Goal: Task Accomplishment & Management: Manage account settings

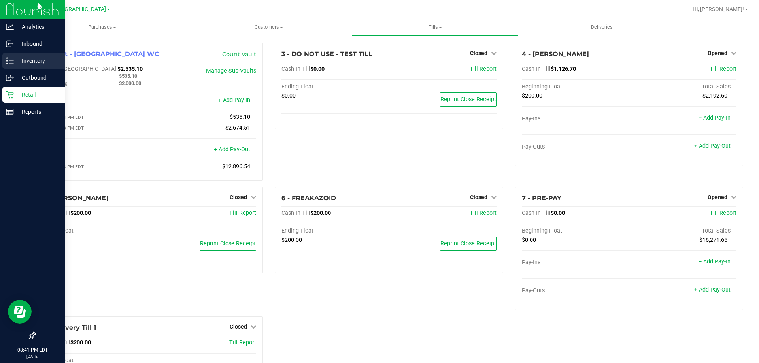
click at [10, 62] on icon at bounding box center [10, 61] width 8 height 8
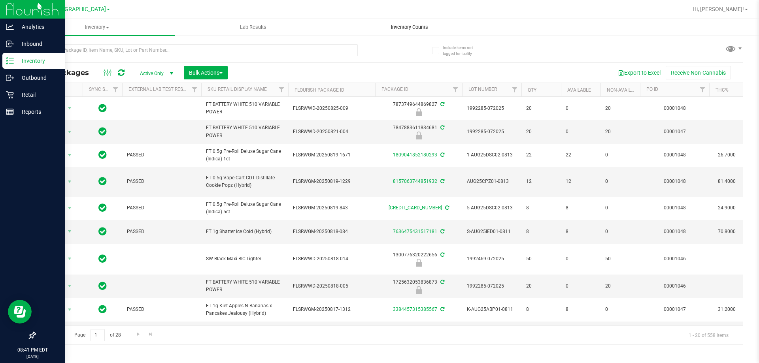
click at [404, 24] on span "Inventory Counts" at bounding box center [409, 27] width 59 height 7
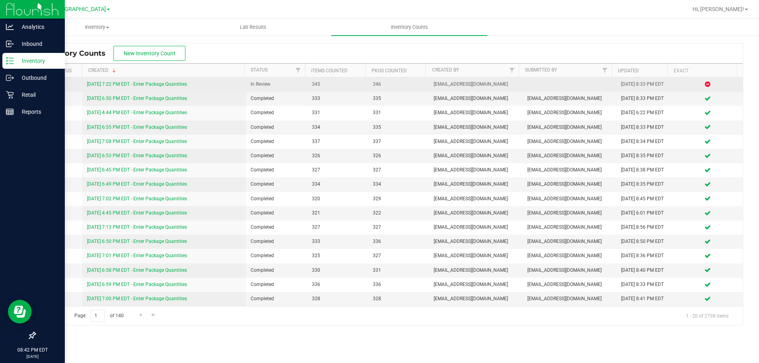
click at [149, 83] on link "[DATE] 7:22 PM EDT - Enter Package Quantities" at bounding box center [137, 84] width 100 height 6
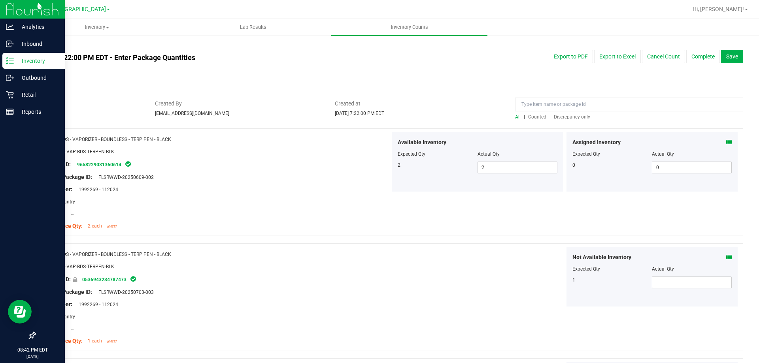
click at [568, 117] on span "Discrepancy only" at bounding box center [572, 117] width 36 height 6
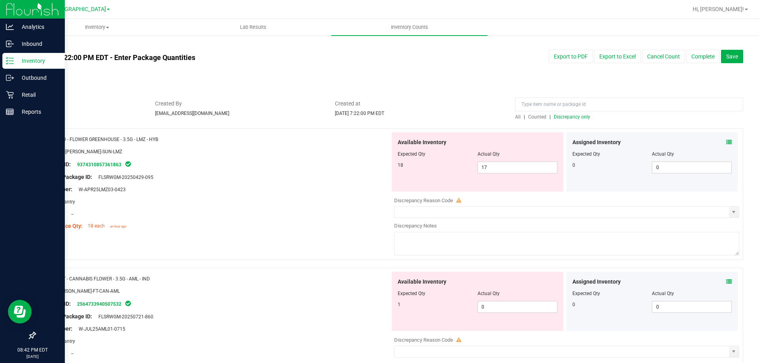
click at [574, 118] on span "Discrepancy only" at bounding box center [572, 117] width 36 height 6
click at [726, 140] on icon at bounding box center [729, 143] width 6 height 6
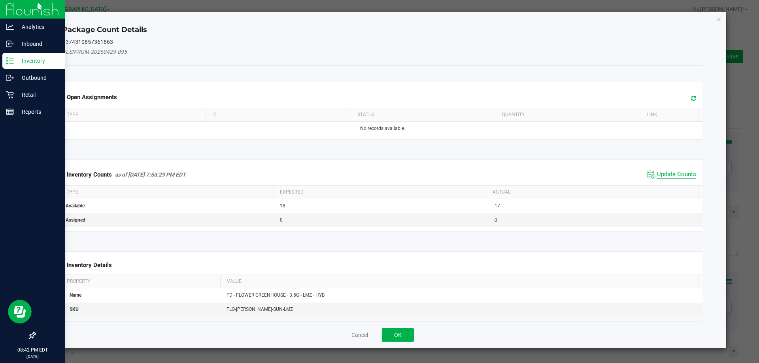
click at [674, 172] on span "Update Counts" at bounding box center [676, 175] width 39 height 8
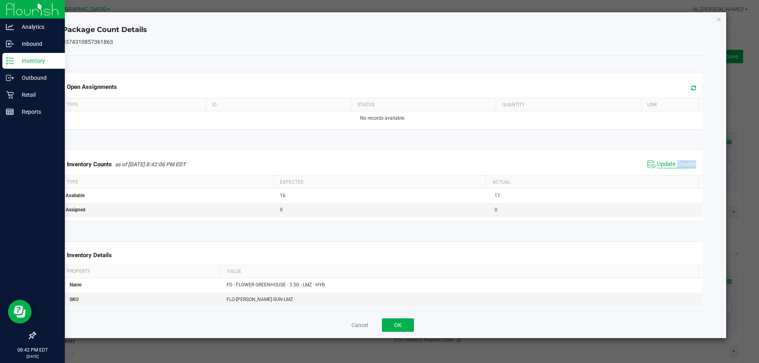
click at [674, 172] on div "Inventory Counts as of [DATE] 8:42:06 PM EDT Update Counts" at bounding box center [383, 164] width 644 height 21
click at [674, 171] on div "Inventory Counts as of [DATE] 8:42:06 PM EDT Update Counts" at bounding box center [383, 164] width 644 height 21
click at [675, 168] on span "Update Counts" at bounding box center [676, 165] width 39 height 8
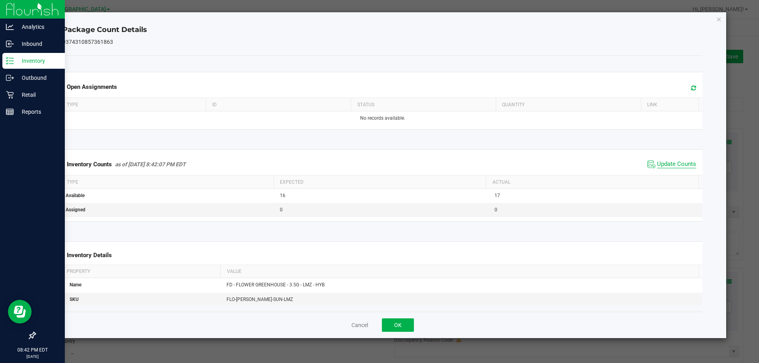
click at [675, 167] on span "Update Counts" at bounding box center [676, 165] width 39 height 8
click at [675, 165] on span "Update Counts" at bounding box center [676, 164] width 39 height 7
click at [675, 164] on span "Update Counts" at bounding box center [676, 164] width 39 height 7
click at [676, 157] on div "Inventory Counts as of [DATE] 8:42:07 PM EDT Update Counts" at bounding box center [383, 164] width 644 height 21
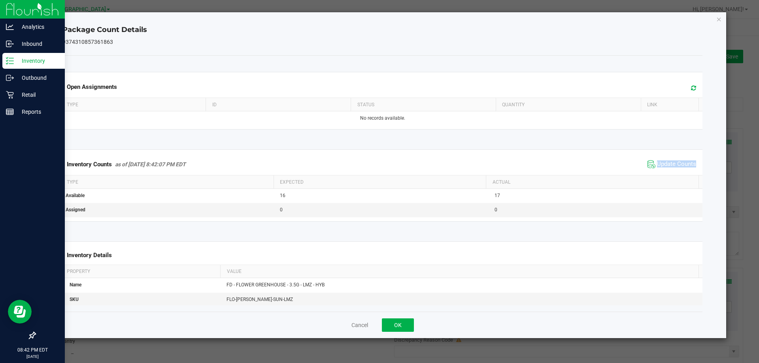
click at [676, 155] on div "Inventory Counts as of [DATE] 8:42:07 PM EDT Update Counts" at bounding box center [383, 164] width 644 height 21
click at [676, 164] on span "Update Counts" at bounding box center [676, 165] width 39 height 8
click at [676, 164] on span "Update Counts" at bounding box center [676, 164] width 39 height 7
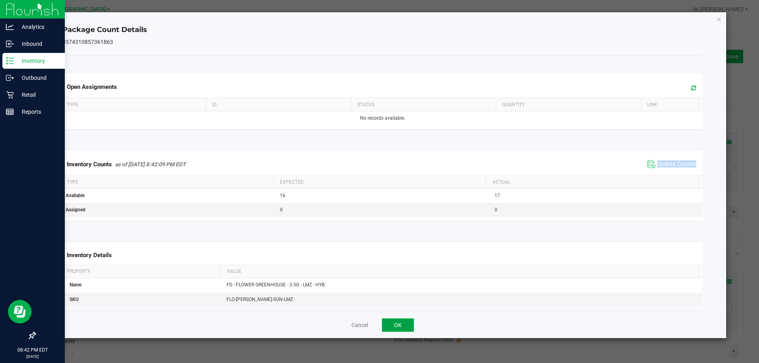
click at [403, 328] on button "OK" at bounding box center [398, 325] width 32 height 13
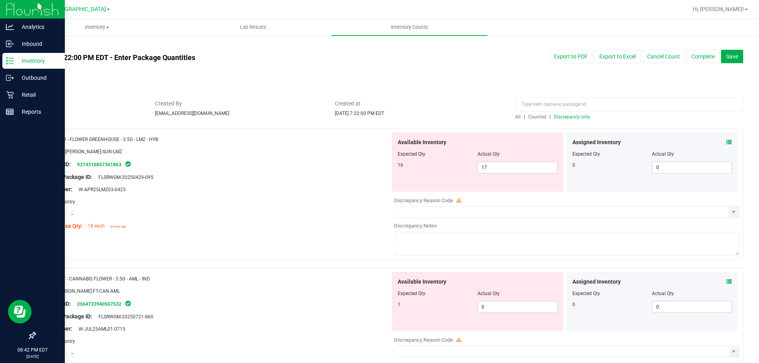
click at [726, 282] on icon at bounding box center [729, 282] width 6 height 6
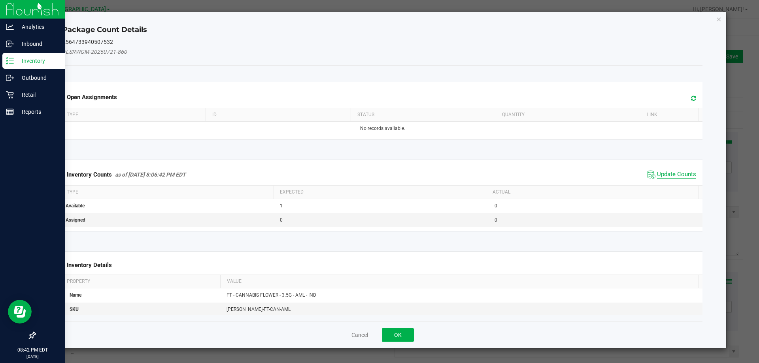
click at [683, 172] on span "Update Counts" at bounding box center [676, 175] width 39 height 8
click at [683, 172] on div "Inventory Counts as of [DATE] 8:06:42 PM EDT Update Counts" at bounding box center [383, 174] width 644 height 21
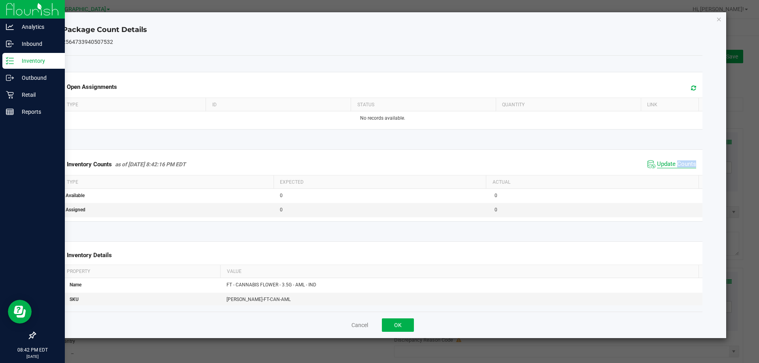
click at [685, 163] on span "Update Counts" at bounding box center [676, 165] width 39 height 8
click at [685, 162] on span "Update Counts" at bounding box center [676, 164] width 39 height 7
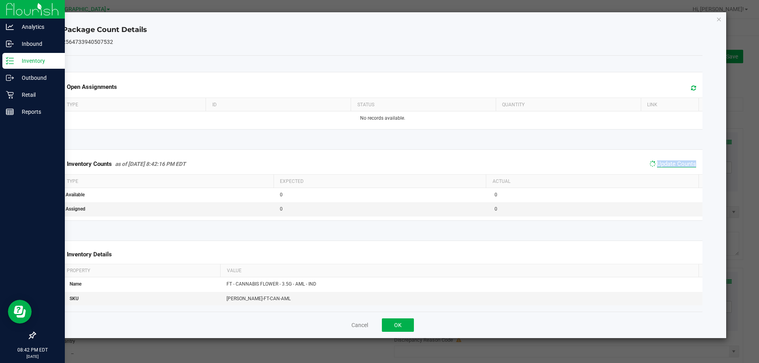
click at [685, 162] on span "Update Counts" at bounding box center [676, 164] width 39 height 7
click at [414, 328] on div "Cancel OK" at bounding box center [382, 325] width 641 height 26
click at [400, 326] on button "OK" at bounding box center [398, 325] width 32 height 13
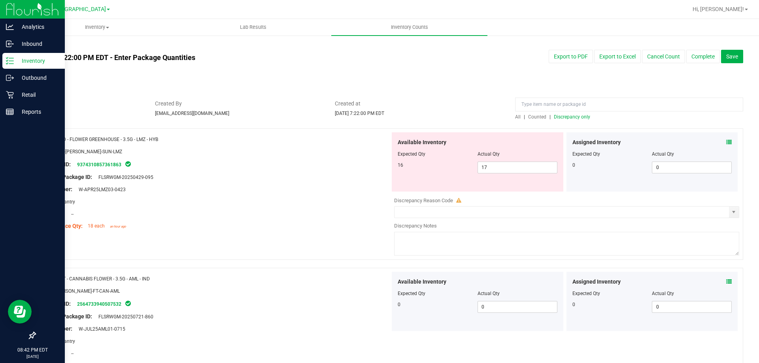
click at [558, 117] on span "Discrepancy only" at bounding box center [572, 117] width 36 height 6
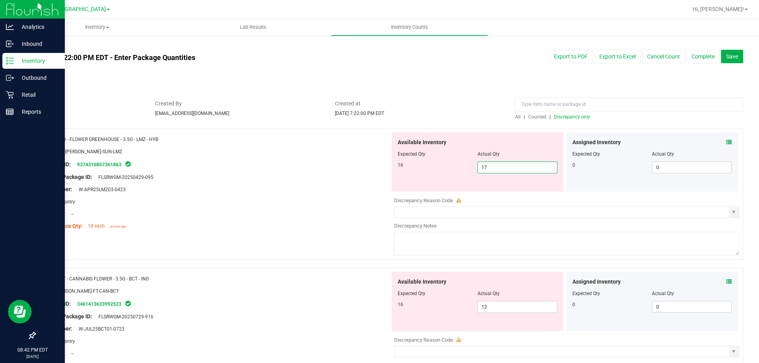
click at [505, 163] on span "17 17" at bounding box center [518, 168] width 80 height 12
click at [505, 163] on input "17" at bounding box center [517, 167] width 79 height 11
type input "16"
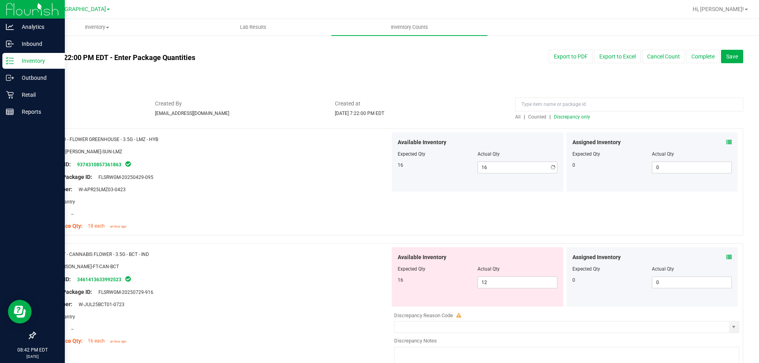
click at [313, 186] on div "Lot Number: W-APR25LMZ03-0423" at bounding box center [215, 189] width 349 height 8
click at [581, 118] on span "Discrepancy only" at bounding box center [572, 117] width 36 height 6
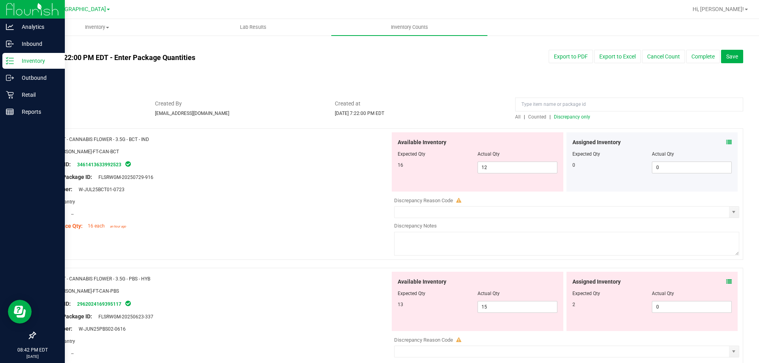
click at [726, 140] on icon at bounding box center [729, 143] width 6 height 6
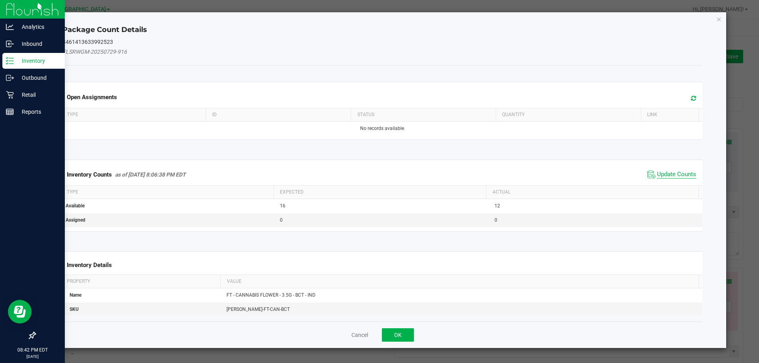
click at [670, 173] on span "Update Counts" at bounding box center [676, 175] width 39 height 8
click at [670, 173] on div "Inventory Counts as of [DATE] 8:06:38 PM EDT Update Counts" at bounding box center [383, 174] width 644 height 21
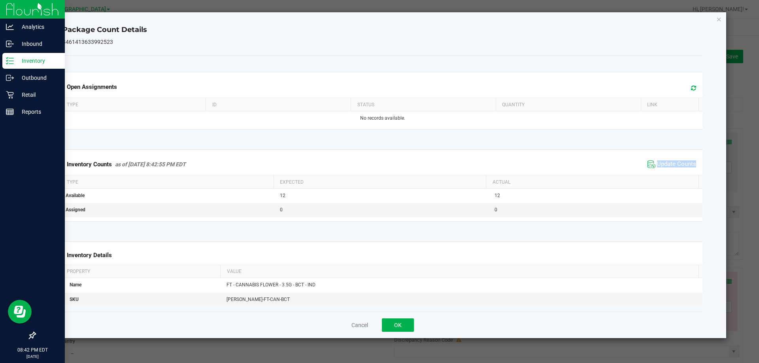
click at [671, 172] on div "Inventory Counts as of [DATE] 8:42:55 PM EDT Update Counts" at bounding box center [383, 164] width 644 height 21
click at [671, 168] on span "Update Counts" at bounding box center [676, 165] width 39 height 8
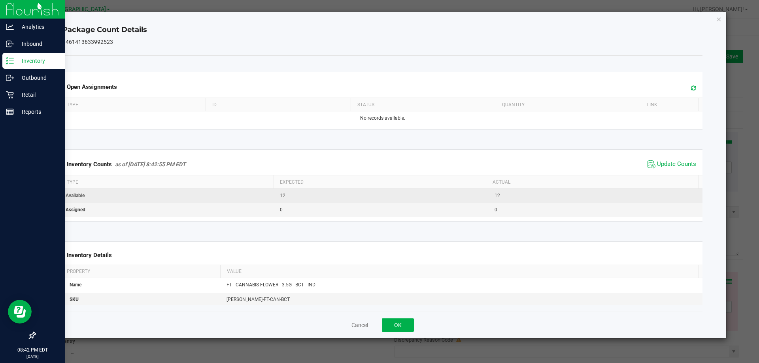
click at [672, 167] on span "Update Counts" at bounding box center [676, 165] width 39 height 8
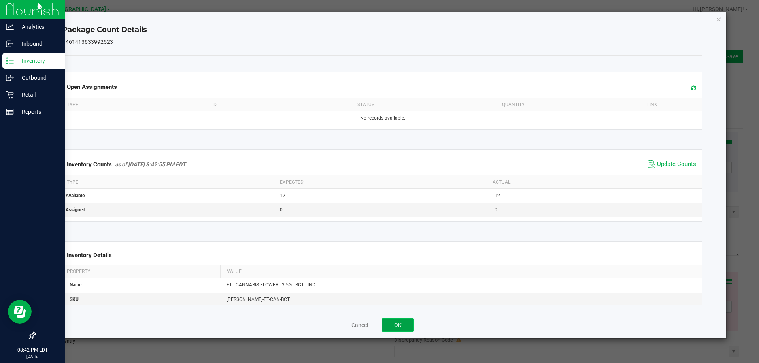
click at [412, 324] on button "OK" at bounding box center [398, 325] width 32 height 13
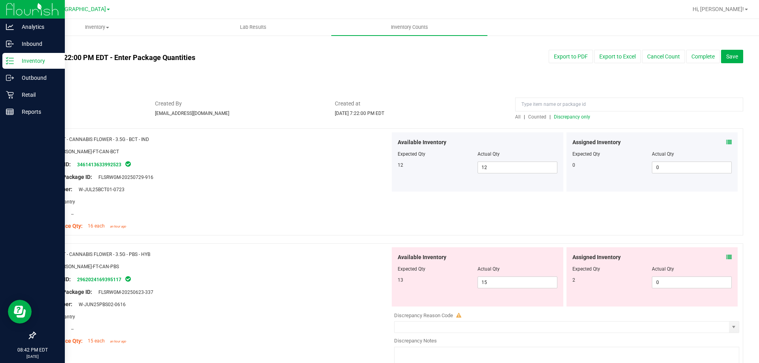
click at [720, 257] on div "Assigned Inventory" at bounding box center [653, 257] width 160 height 8
click at [726, 257] on icon at bounding box center [729, 258] width 6 height 6
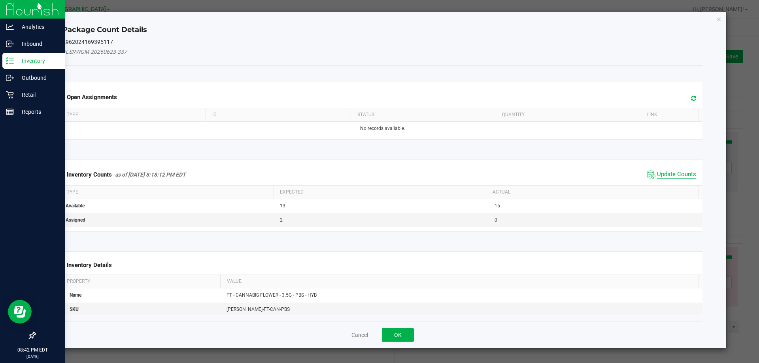
click at [673, 173] on span "Update Counts" at bounding box center [676, 175] width 39 height 8
drag, startPoint x: 673, startPoint y: 173, endPoint x: 673, endPoint y: 168, distance: 5.1
click at [673, 172] on span "Update Counts" at bounding box center [676, 175] width 39 height 8
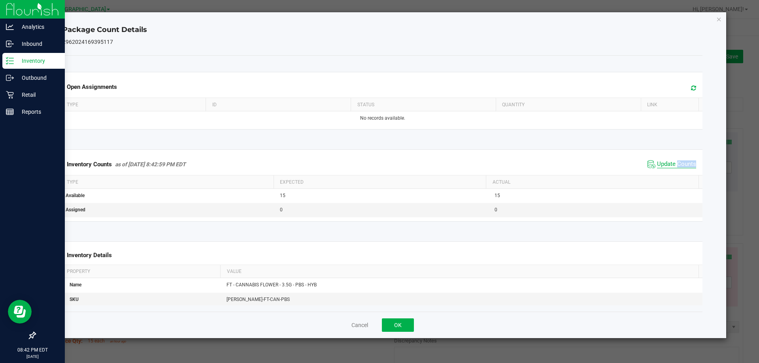
drag, startPoint x: 673, startPoint y: 166, endPoint x: 673, endPoint y: 160, distance: 6.3
click at [673, 166] on span "Update Counts" at bounding box center [676, 165] width 39 height 8
click at [674, 158] on div "Inventory Counts as of [DATE] 8:42:59 PM EDT Update Counts" at bounding box center [383, 164] width 644 height 21
drag, startPoint x: 674, startPoint y: 158, endPoint x: 674, endPoint y: 163, distance: 5.1
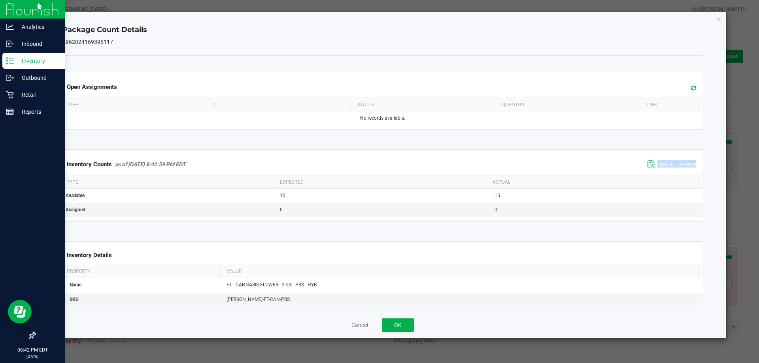
click at [674, 158] on div "Inventory Counts as of [DATE] 8:42:59 PM EDT Update Counts" at bounding box center [383, 164] width 644 height 21
click at [674, 163] on span "Update Counts" at bounding box center [676, 165] width 39 height 8
click at [674, 163] on span "Update Counts" at bounding box center [676, 164] width 39 height 7
click at [409, 325] on button "OK" at bounding box center [398, 325] width 32 height 13
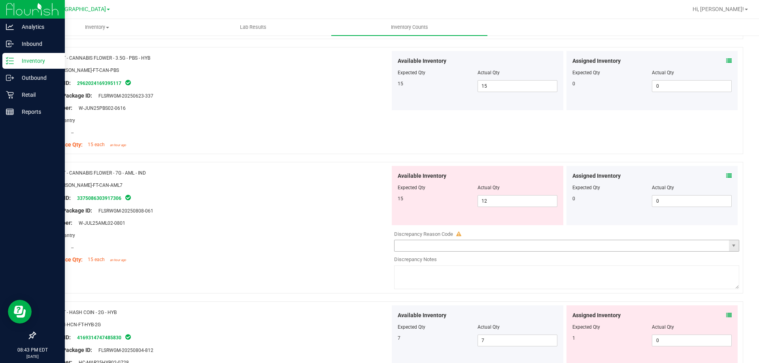
scroll to position [198, 0]
click at [726, 176] on icon at bounding box center [729, 175] width 6 height 6
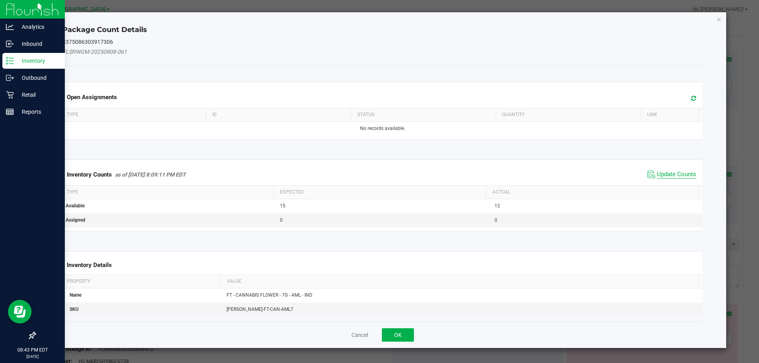
click at [666, 173] on span "Update Counts" at bounding box center [676, 175] width 39 height 8
click at [666, 173] on div "Inventory Counts as of [DATE] 8:09:11 PM EDT Update Counts" at bounding box center [383, 174] width 644 height 21
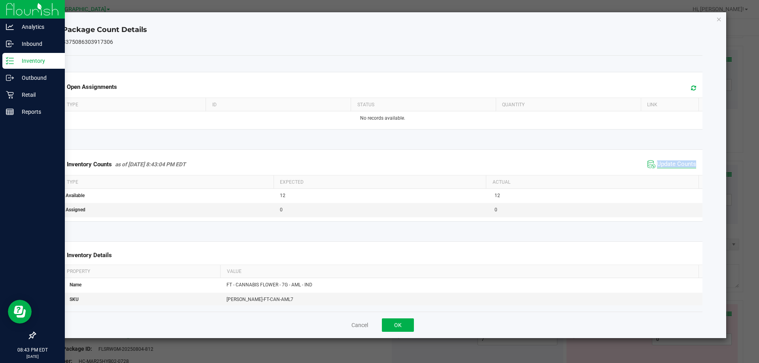
click at [666, 173] on div "Inventory Counts as of [DATE] 8:43:04 PM EDT Update Counts" at bounding box center [383, 164] width 644 height 21
click at [667, 166] on span "Update Counts" at bounding box center [676, 165] width 39 height 8
click at [667, 164] on span "Update Counts" at bounding box center [676, 165] width 39 height 8
click at [667, 164] on span "Update Counts" at bounding box center [676, 164] width 39 height 7
click at [667, 163] on span "Update Counts" at bounding box center [676, 164] width 39 height 7
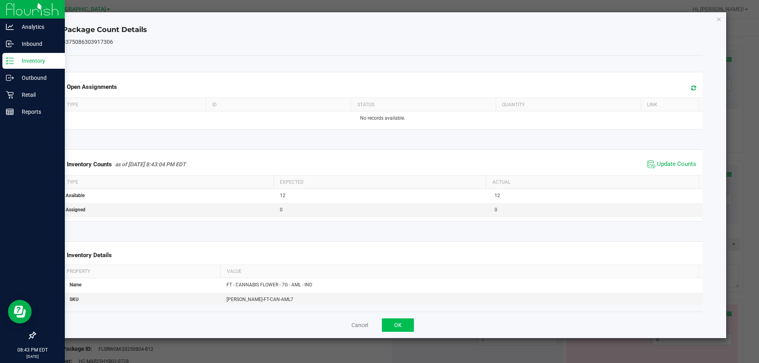
drag, startPoint x: 396, startPoint y: 316, endPoint x: 396, endPoint y: 319, distance: 4.0
click at [396, 319] on div "Cancel OK" at bounding box center [382, 325] width 641 height 26
click at [396, 319] on button "OK" at bounding box center [398, 325] width 32 height 13
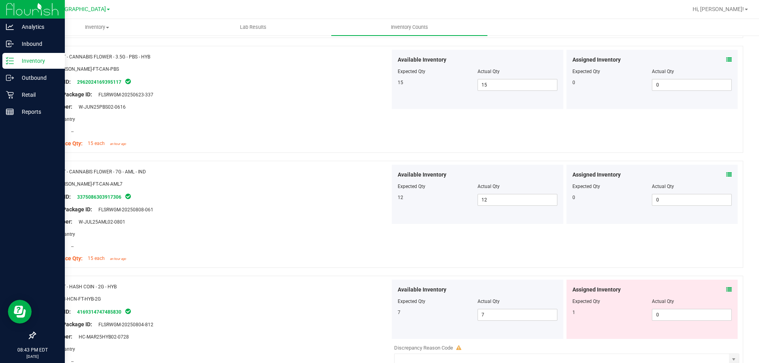
click at [726, 289] on icon at bounding box center [729, 290] width 6 height 6
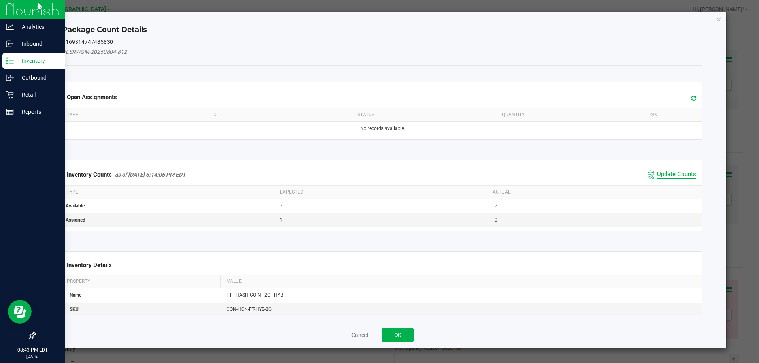
click at [671, 171] on span "Update Counts" at bounding box center [676, 175] width 39 height 8
click at [671, 171] on div "Inventory Counts as of [DATE] 8:14:05 PM EDT Update Counts" at bounding box center [383, 174] width 644 height 21
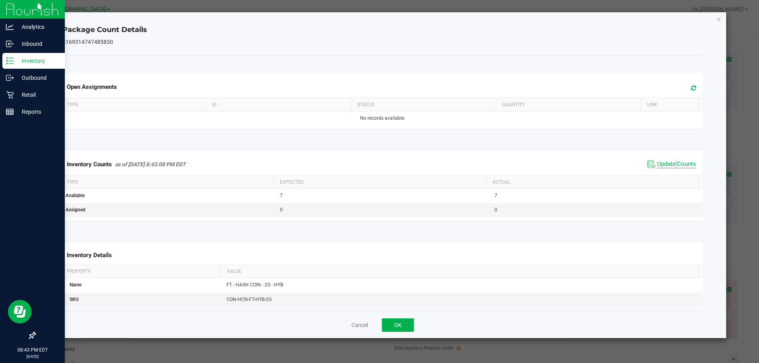
click at [671, 168] on span "Update Counts" at bounding box center [672, 165] width 53 height 12
click at [671, 168] on span "Update Counts" at bounding box center [676, 165] width 39 height 8
click at [671, 166] on span "Update Counts" at bounding box center [676, 165] width 39 height 8
click at [672, 166] on span "Update Counts" at bounding box center [676, 164] width 39 height 7
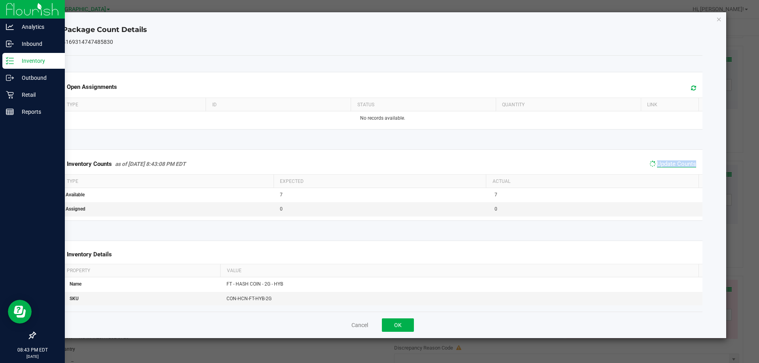
click at [672, 164] on span "Update Counts" at bounding box center [676, 164] width 39 height 7
click at [409, 321] on button "OK" at bounding box center [398, 325] width 32 height 13
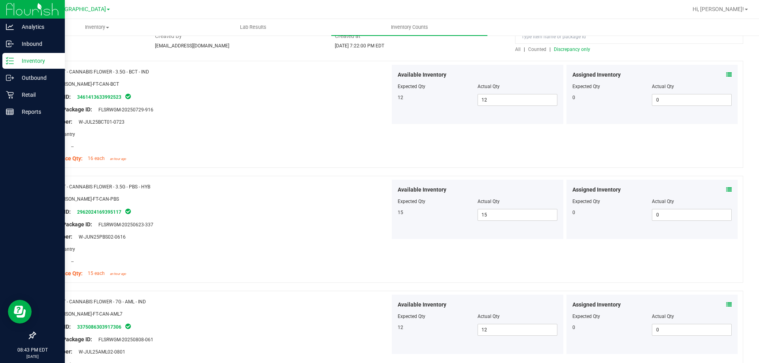
scroll to position [0, 0]
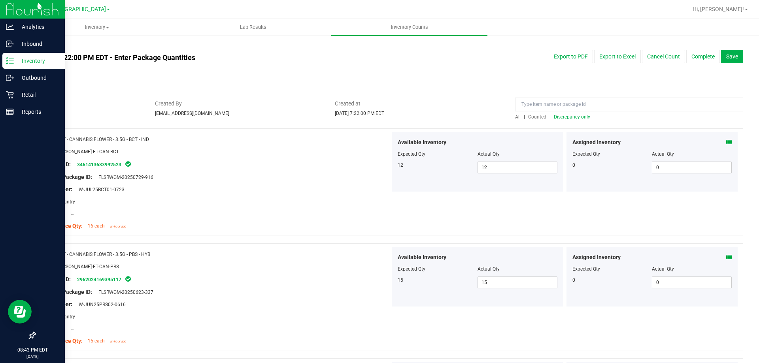
click at [577, 116] on span "Discrepancy only" at bounding box center [572, 117] width 36 height 6
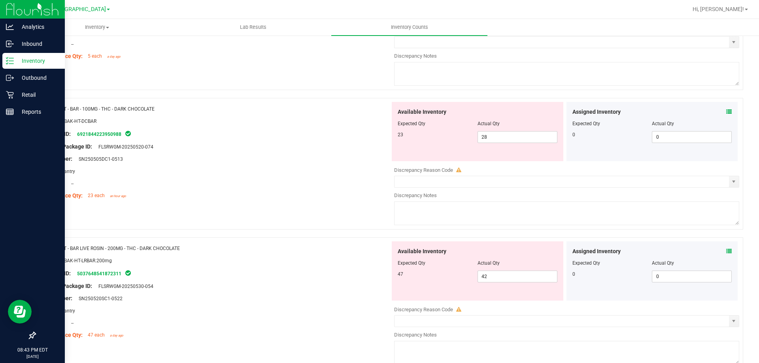
scroll to position [2583, 0]
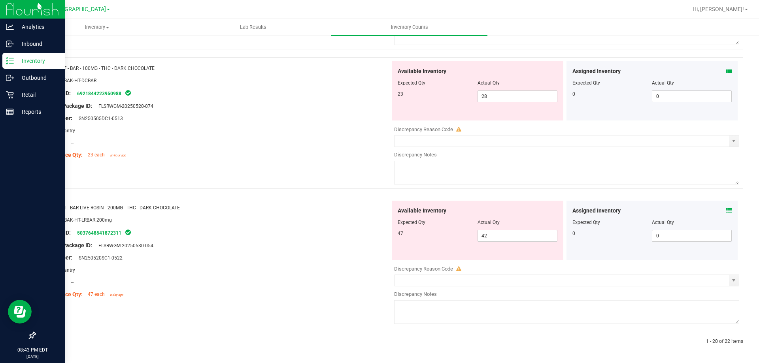
click at [726, 213] on icon at bounding box center [729, 211] width 6 height 6
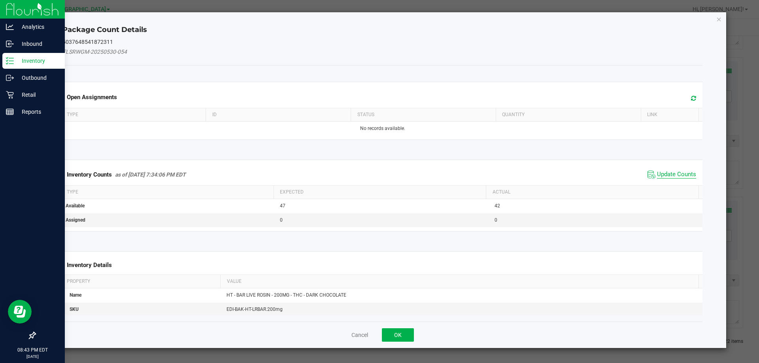
click at [682, 174] on span "Update Counts" at bounding box center [676, 175] width 39 height 8
click at [682, 173] on div "Inventory Counts as of [DATE] 7:34:06 PM EDT Update Counts" at bounding box center [383, 174] width 644 height 21
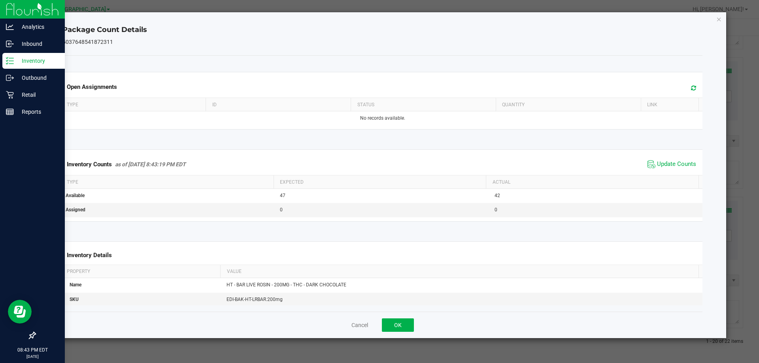
click at [683, 170] on div "Inventory Counts as of [DATE] 8:43:19 PM EDT Update Counts" at bounding box center [383, 164] width 644 height 21
click at [683, 168] on span "Update Counts" at bounding box center [676, 165] width 39 height 8
click at [683, 168] on span "Update Counts" at bounding box center [673, 164] width 51 height 11
click at [683, 167] on span "Update Counts" at bounding box center [676, 164] width 39 height 7
click at [683, 167] on span "Update Counts" at bounding box center [676, 165] width 39 height 8
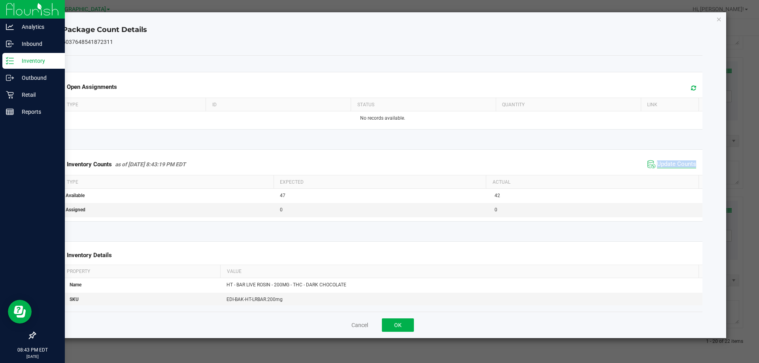
click at [684, 166] on span "Update Counts" at bounding box center [676, 165] width 39 height 8
click at [396, 323] on button "OK" at bounding box center [398, 325] width 32 height 13
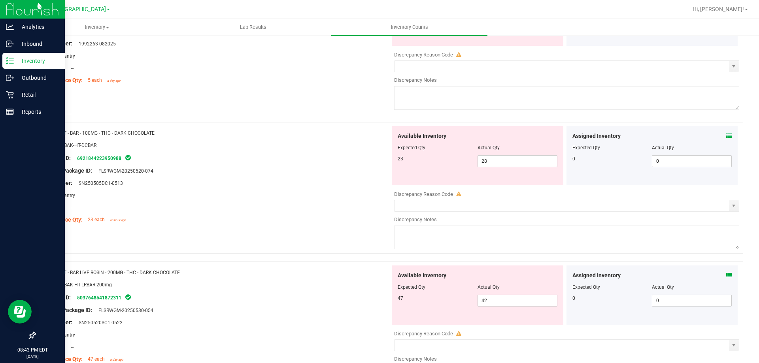
scroll to position [2504, 0]
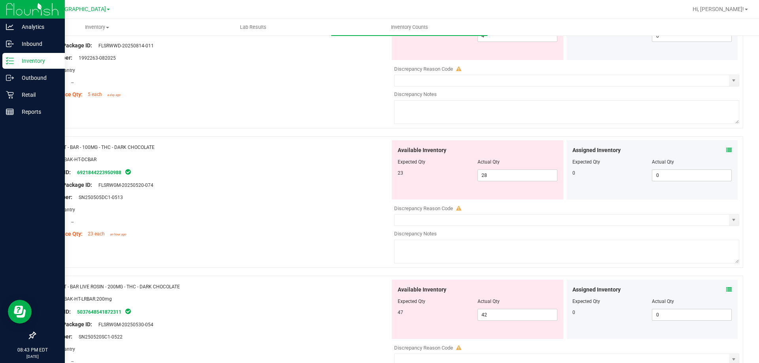
click at [726, 151] on icon at bounding box center [729, 150] width 6 height 6
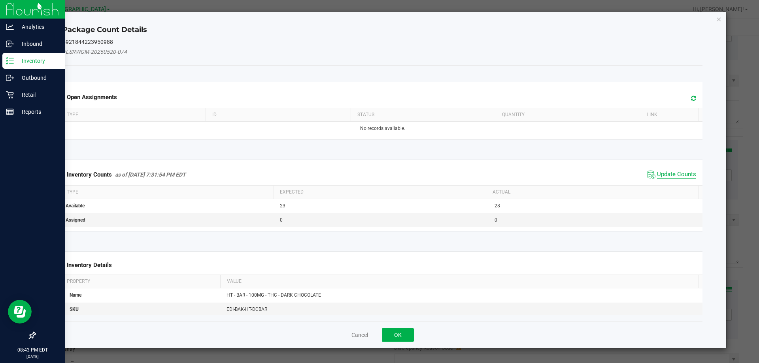
click at [670, 174] on span "Update Counts" at bounding box center [676, 175] width 39 height 8
click at [671, 172] on div "Inventory Counts as of [DATE] 7:31:54 PM EDT Update Counts" at bounding box center [383, 174] width 644 height 21
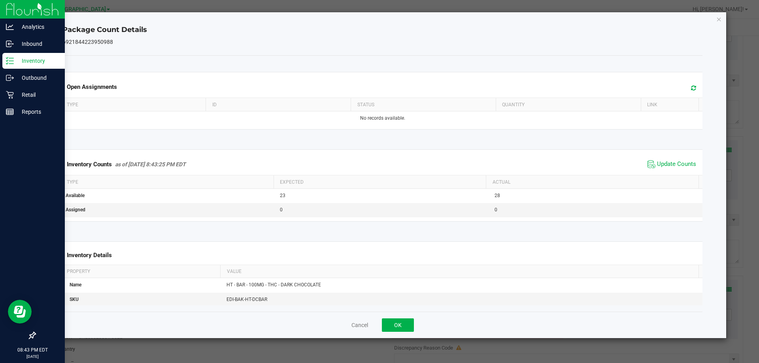
click at [671, 169] on span "Update Counts" at bounding box center [672, 165] width 53 height 12
click at [671, 168] on span "Update Counts" at bounding box center [672, 165] width 53 height 12
click at [671, 167] on span "Update Counts" at bounding box center [676, 164] width 39 height 7
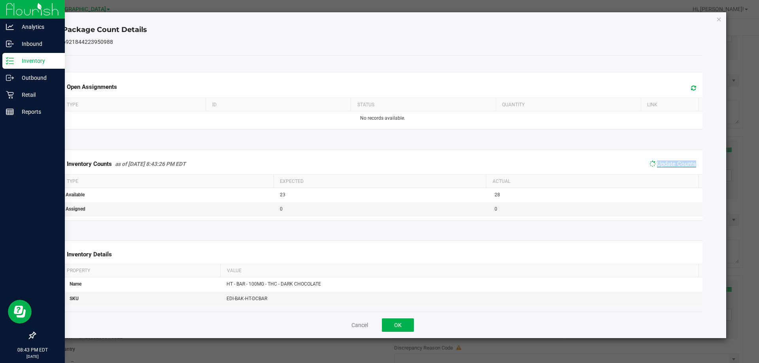
click at [671, 166] on span "Update Counts" at bounding box center [676, 164] width 39 height 7
click at [403, 324] on button "OK" at bounding box center [398, 325] width 32 height 13
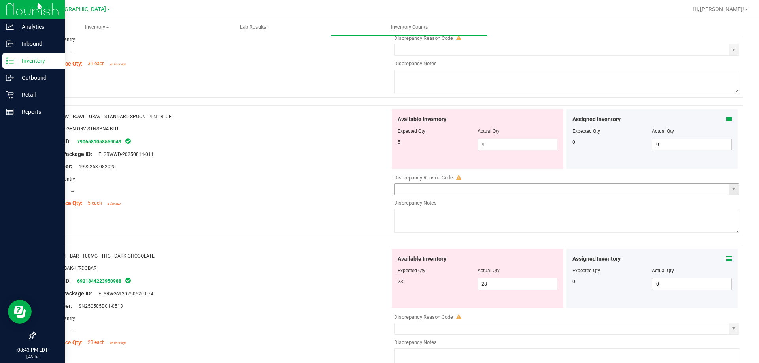
scroll to position [2386, 0]
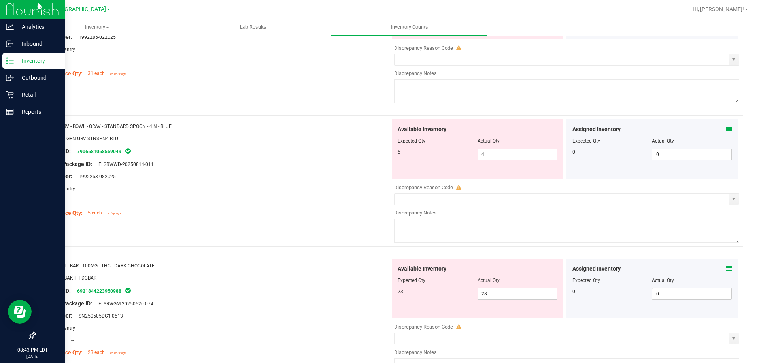
click at [726, 128] on icon at bounding box center [729, 130] width 6 height 6
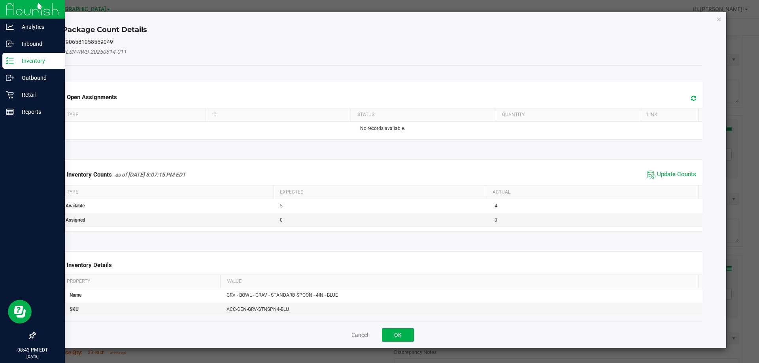
click at [661, 170] on span "Update Counts" at bounding box center [672, 175] width 53 height 12
click at [661, 169] on span "Update Counts" at bounding box center [673, 174] width 51 height 11
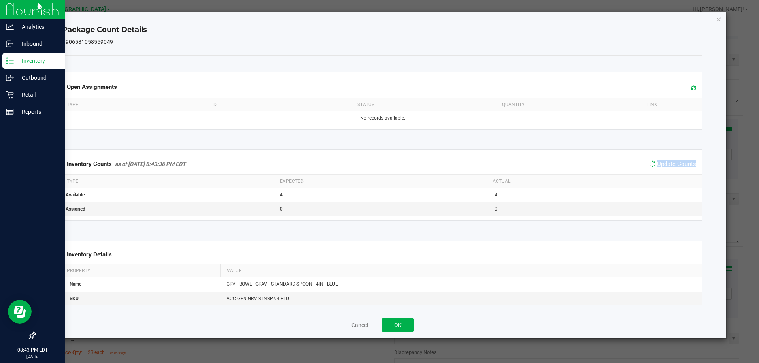
click at [661, 169] on span "Update Counts" at bounding box center [673, 164] width 51 height 11
click at [662, 168] on span "Update Counts" at bounding box center [672, 165] width 53 height 12
click at [662, 168] on span "Update Counts" at bounding box center [676, 165] width 39 height 8
click at [662, 168] on span "Update Counts" at bounding box center [676, 164] width 39 height 7
click at [410, 322] on button "OK" at bounding box center [398, 325] width 32 height 13
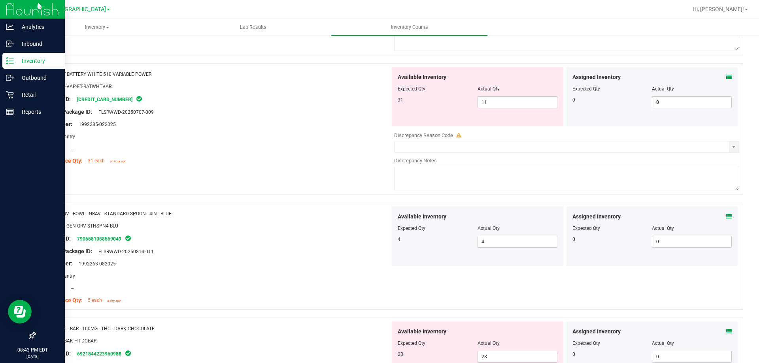
scroll to position [2267, 0]
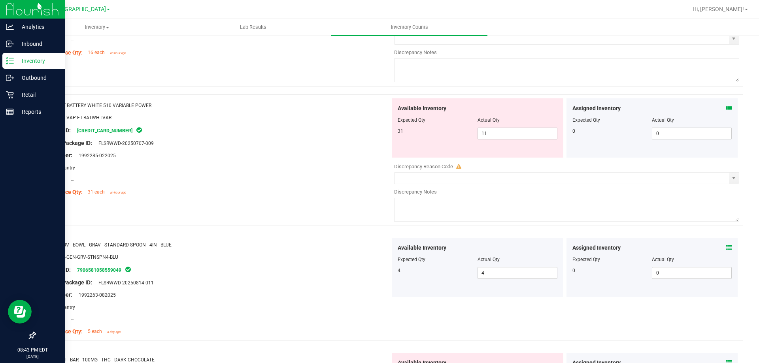
click at [726, 108] on icon at bounding box center [729, 109] width 6 height 6
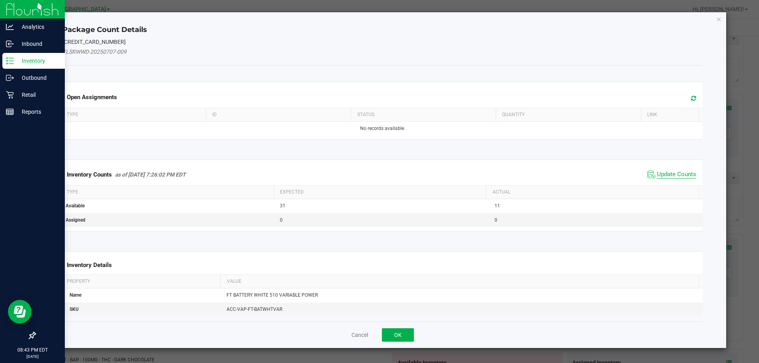
drag, startPoint x: 661, startPoint y: 167, endPoint x: 661, endPoint y: 173, distance: 5.5
click at [661, 170] on div "Inventory Counts as of [DATE] 7:26:02 PM EDT Update Counts" at bounding box center [383, 174] width 644 height 21
click at [661, 173] on span "Update Counts" at bounding box center [676, 175] width 39 height 8
click at [661, 173] on div "Inventory Counts as of [DATE] 7:26:02 PM EDT Update Counts" at bounding box center [383, 174] width 644 height 21
click at [662, 172] on div "Inventory Counts as of [DATE] 7:26:02 PM EDT Update Counts" at bounding box center [383, 174] width 644 height 21
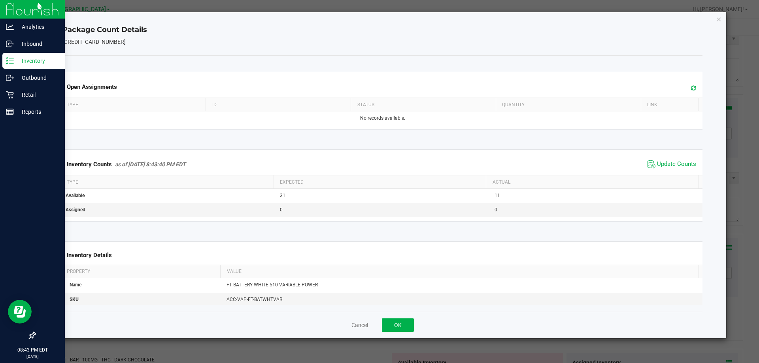
drag, startPoint x: 662, startPoint y: 170, endPoint x: 667, endPoint y: 159, distance: 12.9
click at [663, 170] on span "Update Counts" at bounding box center [672, 165] width 53 height 12
click at [667, 158] on div "Inventory Counts as of [DATE] 8:43:40 PM EDT Update Counts" at bounding box center [383, 164] width 644 height 21
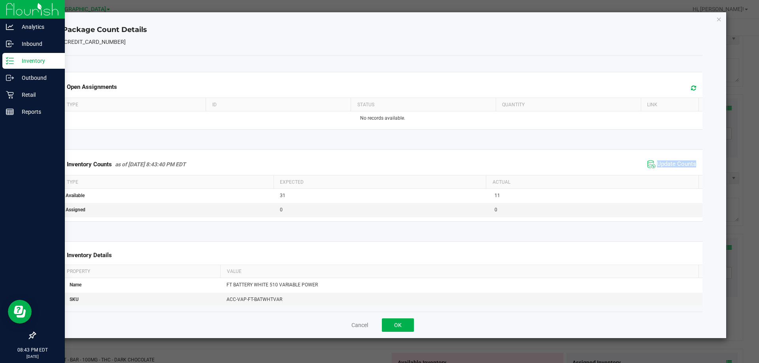
click at [667, 158] on div "Inventory Counts as of [DATE] 8:43:40 PM EDT Update Counts" at bounding box center [383, 164] width 644 height 21
click at [667, 159] on div "Inventory Counts as of [DATE] 8:43:40 PM EDT Update Counts" at bounding box center [383, 164] width 644 height 21
click at [667, 159] on span "Update Counts" at bounding box center [672, 165] width 53 height 12
click at [667, 160] on span "Update Counts" at bounding box center [672, 165] width 53 height 12
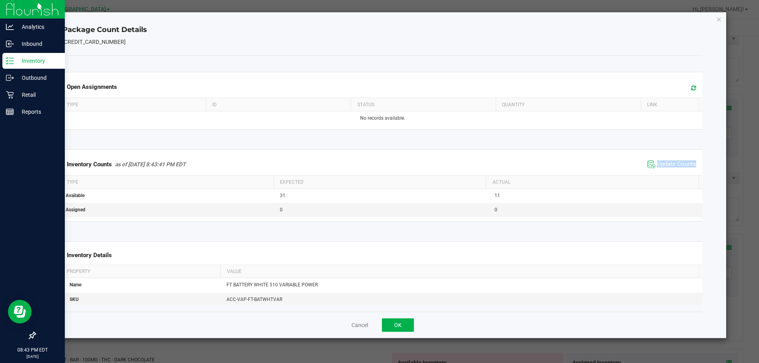
click at [667, 160] on span "Update Counts" at bounding box center [672, 165] width 53 height 12
click at [403, 323] on button "OK" at bounding box center [398, 325] width 32 height 13
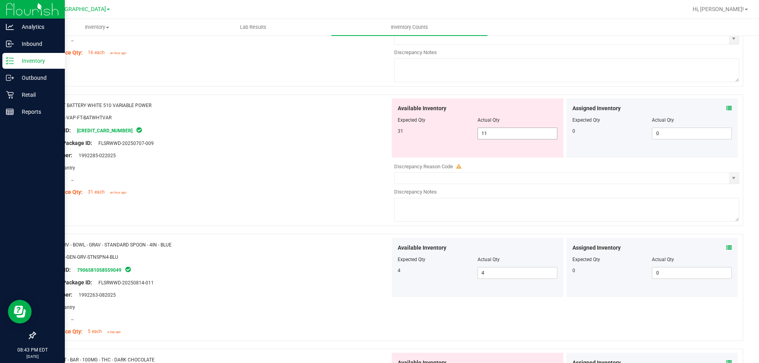
click at [508, 136] on span "11 11" at bounding box center [518, 134] width 80 height 12
click at [508, 136] on input "11" at bounding box center [517, 133] width 79 height 11
type input "31"
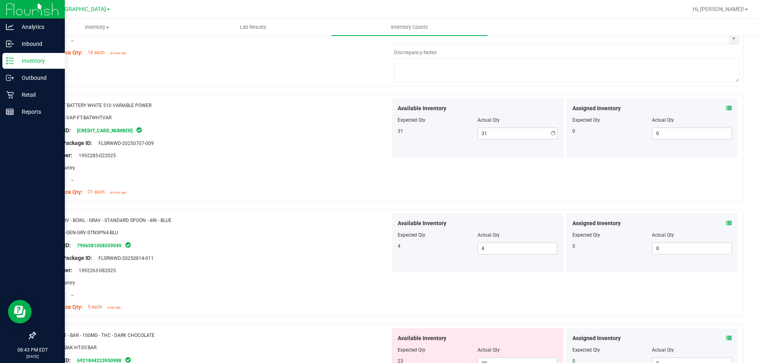
click at [288, 137] on div at bounding box center [215, 137] width 349 height 4
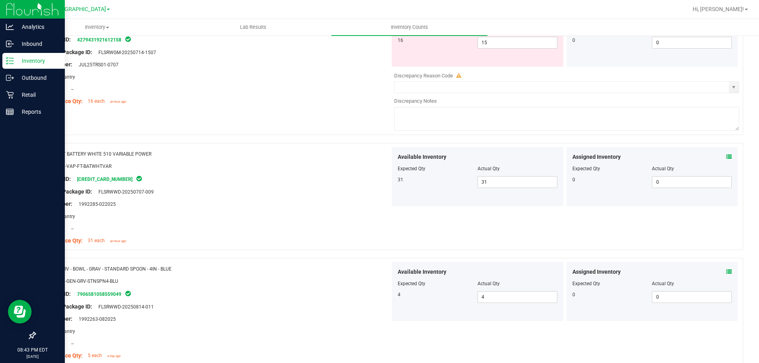
scroll to position [2149, 0]
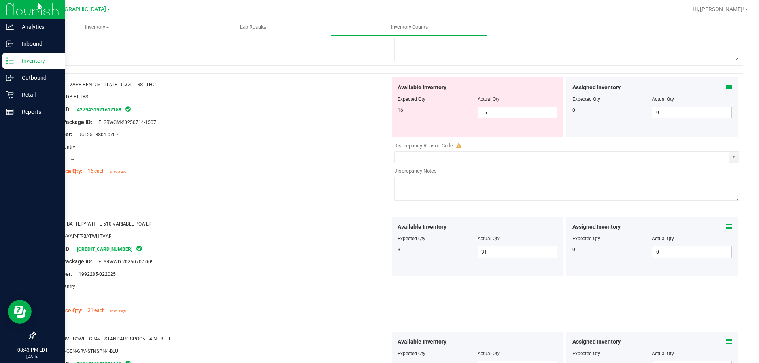
click at [726, 85] on icon at bounding box center [729, 88] width 6 height 6
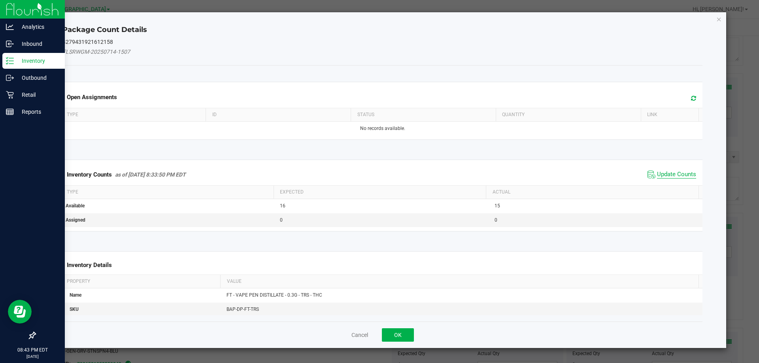
click at [677, 175] on span "Update Counts" at bounding box center [676, 175] width 39 height 8
click at [677, 175] on span "Update Counts" at bounding box center [676, 174] width 39 height 7
click at [677, 171] on div "Inventory Counts as of [DATE] 8:33:50 PM EDT Update Counts" at bounding box center [383, 174] width 644 height 21
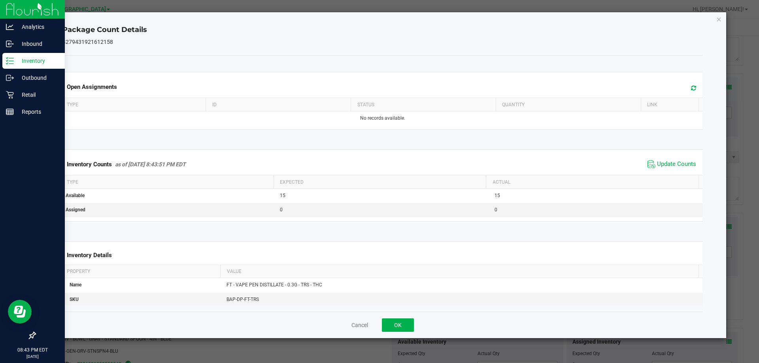
click at [677, 169] on span "Update Counts" at bounding box center [672, 165] width 53 height 12
click at [677, 169] on span "Update Counts" at bounding box center [673, 164] width 51 height 11
click at [677, 168] on span "Update Counts" at bounding box center [673, 164] width 51 height 11
click at [678, 166] on span "Update Counts" at bounding box center [676, 164] width 39 height 7
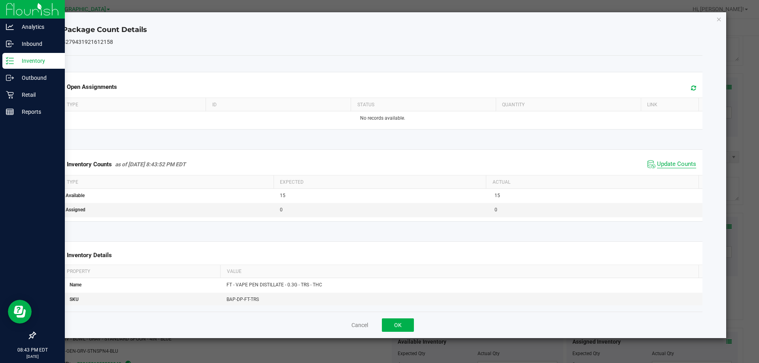
click at [678, 164] on span "Update Counts" at bounding box center [676, 165] width 39 height 8
click at [395, 325] on button "OK" at bounding box center [398, 325] width 32 height 13
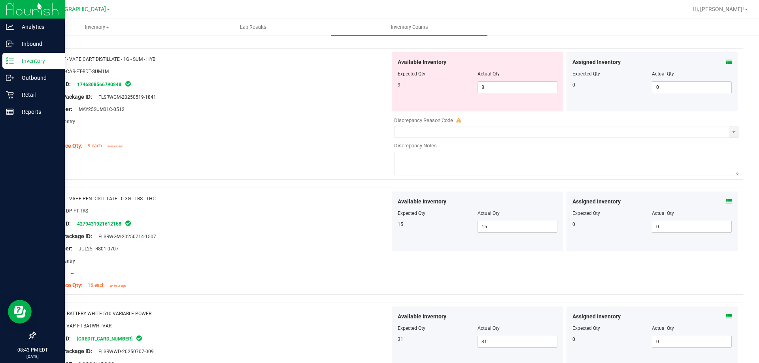
scroll to position [1990, 0]
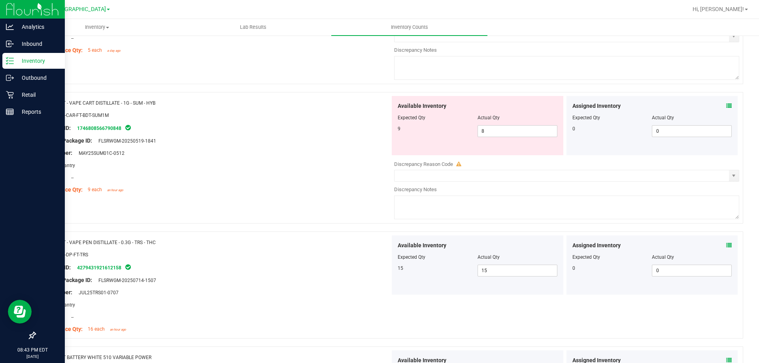
click at [726, 107] on icon at bounding box center [729, 106] width 6 height 6
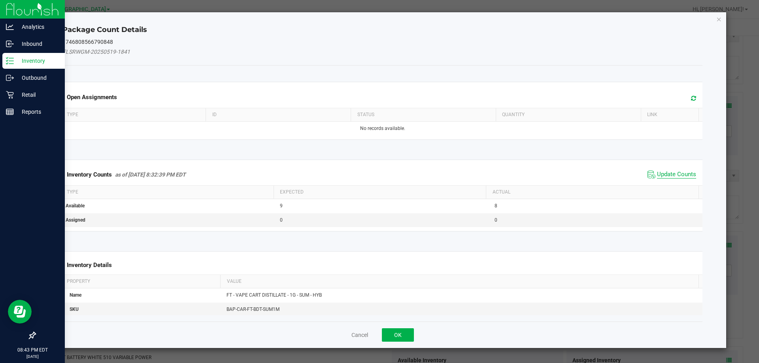
click at [675, 171] on span "Update Counts" at bounding box center [676, 175] width 39 height 8
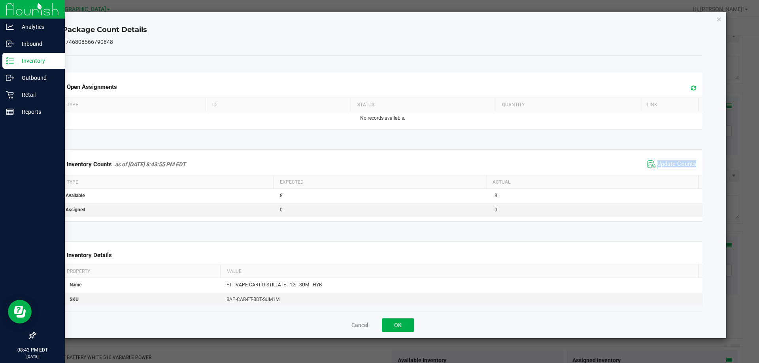
click at [675, 171] on div "Inventory Counts as of [DATE] 8:43:55 PM EDT Update Counts" at bounding box center [383, 164] width 644 height 21
click at [675, 170] on div "Inventory Counts as of [DATE] 8:43:55 PM EDT Update Counts" at bounding box center [383, 164] width 644 height 21
click at [675, 168] on span "Update Counts" at bounding box center [676, 165] width 39 height 8
click at [675, 168] on span "Update Counts" at bounding box center [673, 164] width 51 height 11
click at [675, 168] on span "Update Counts" at bounding box center [676, 164] width 39 height 7
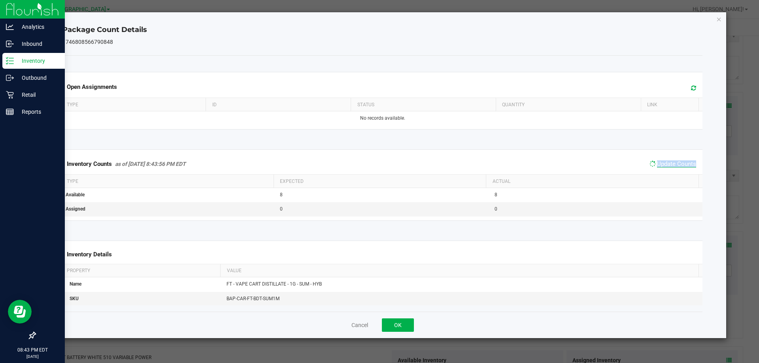
click at [675, 168] on span "Update Counts" at bounding box center [673, 164] width 51 height 11
click at [676, 168] on span "Update Counts" at bounding box center [673, 164] width 51 height 11
click at [402, 324] on button "OK" at bounding box center [398, 325] width 32 height 13
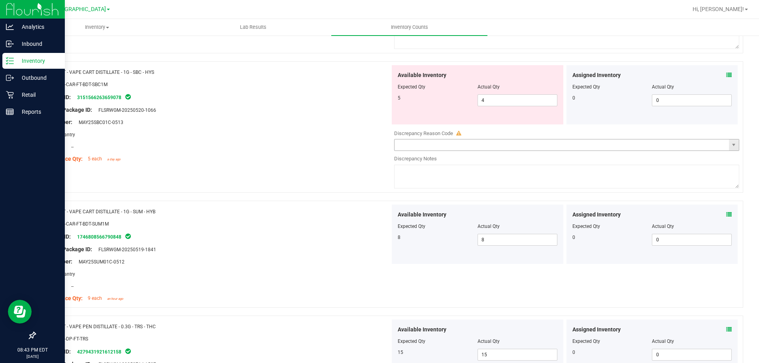
scroll to position [1872, 0]
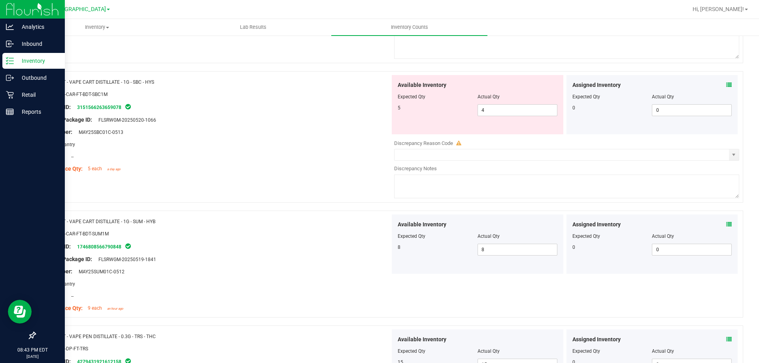
click at [726, 83] on icon at bounding box center [729, 85] width 6 height 6
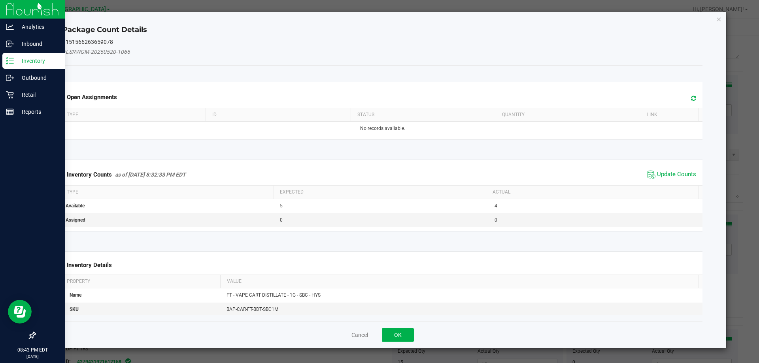
click at [665, 170] on span "Update Counts" at bounding box center [672, 175] width 53 height 12
click at [665, 170] on span "Update Counts" at bounding box center [673, 174] width 51 height 11
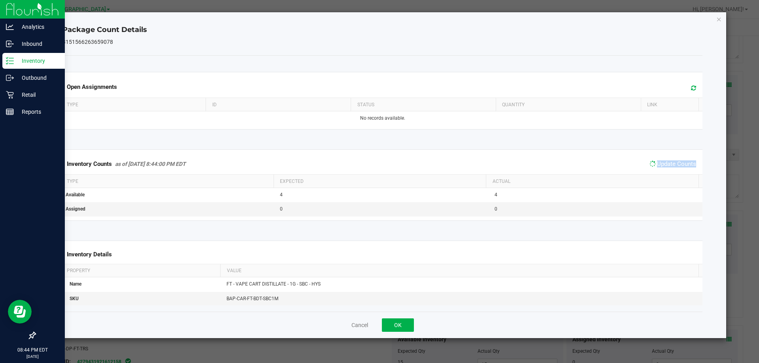
click at [665, 170] on span "Update Counts" at bounding box center [673, 164] width 51 height 11
click at [665, 166] on span "Update Counts" at bounding box center [676, 165] width 39 height 8
click at [665, 165] on span "Update Counts" at bounding box center [676, 165] width 39 height 8
click at [665, 165] on span "Update Counts" at bounding box center [676, 164] width 39 height 7
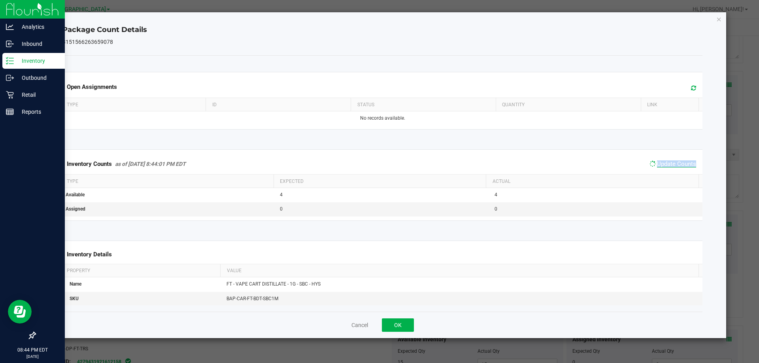
click at [665, 164] on span "Update Counts" at bounding box center [676, 164] width 39 height 7
drag, startPoint x: 386, startPoint y: 332, endPoint x: 389, endPoint y: 329, distance: 4.5
click at [387, 331] on div "Cancel OK" at bounding box center [382, 325] width 641 height 26
click at [389, 329] on button "OK" at bounding box center [398, 325] width 32 height 13
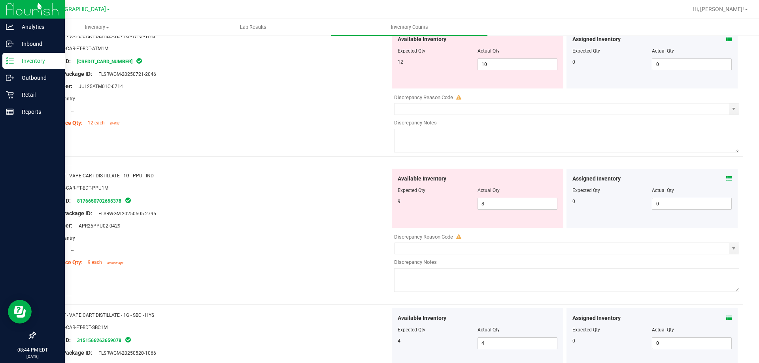
scroll to position [1635, 0]
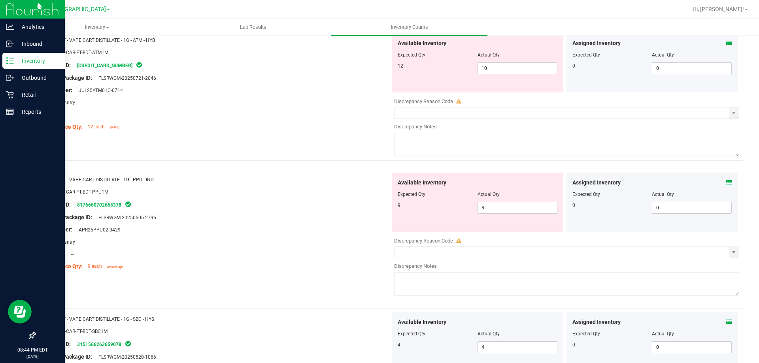
click at [726, 182] on icon at bounding box center [729, 183] width 6 height 6
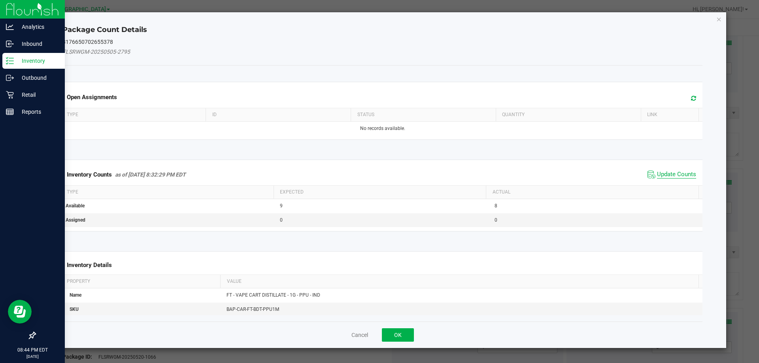
click at [675, 174] on span "Update Counts" at bounding box center [676, 175] width 39 height 8
click at [675, 174] on div "Inventory Counts as of [DATE] 8:32:29 PM EDT Update Counts" at bounding box center [383, 174] width 644 height 21
click at [675, 171] on div "Inventory Counts as of [DATE] 8:32:29 PM EDT Update Counts" at bounding box center [383, 174] width 644 height 21
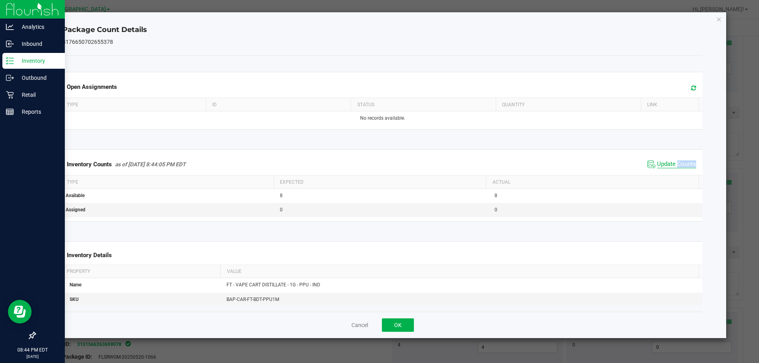
click at [675, 165] on span "Update Counts" at bounding box center [676, 165] width 39 height 8
click at [675, 165] on span "Update Counts" at bounding box center [676, 164] width 39 height 7
click at [675, 164] on span "Update Counts" at bounding box center [676, 164] width 39 height 7
click at [409, 324] on button "OK" at bounding box center [398, 325] width 32 height 13
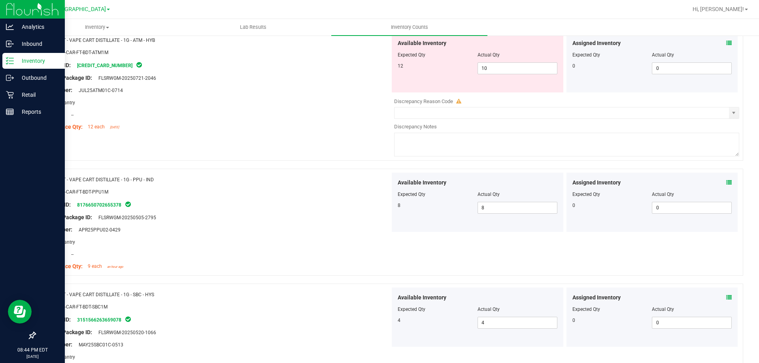
click at [726, 40] on span at bounding box center [729, 43] width 6 height 8
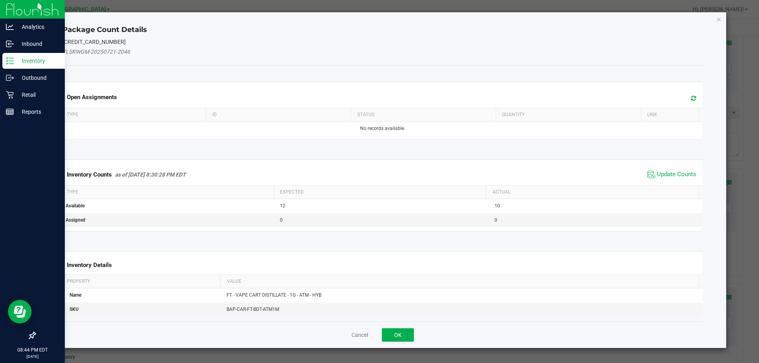
click at [665, 170] on span "Update Counts" at bounding box center [672, 175] width 53 height 12
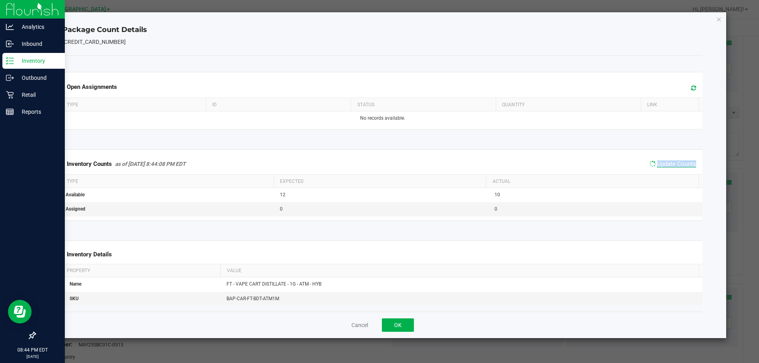
drag, startPoint x: 665, startPoint y: 170, endPoint x: 666, endPoint y: 165, distance: 4.8
click at [665, 169] on div "Inventory Counts as of [DATE] 8:44:08 PM EDT Update Counts" at bounding box center [383, 164] width 644 height 21
click at [666, 165] on span "Update Counts" at bounding box center [676, 165] width 39 height 8
click at [666, 165] on span "Update Counts" at bounding box center [676, 164] width 39 height 7
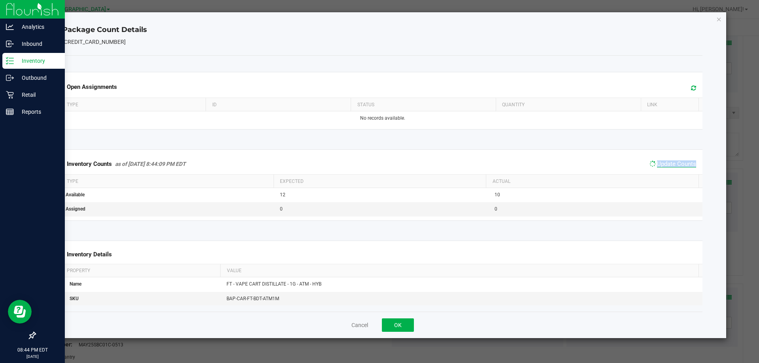
click at [666, 165] on span "Update Counts" at bounding box center [676, 164] width 39 height 7
click at [403, 326] on button "OK" at bounding box center [398, 325] width 32 height 13
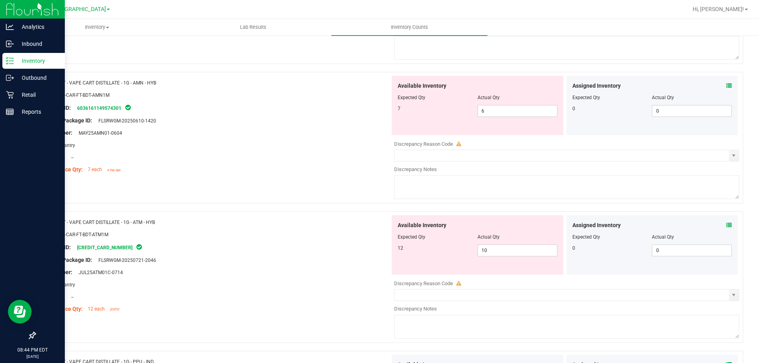
scroll to position [1437, 0]
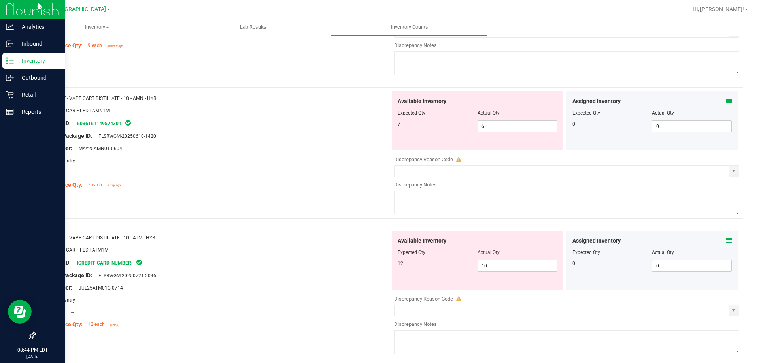
click at [726, 99] on icon at bounding box center [729, 101] width 6 height 6
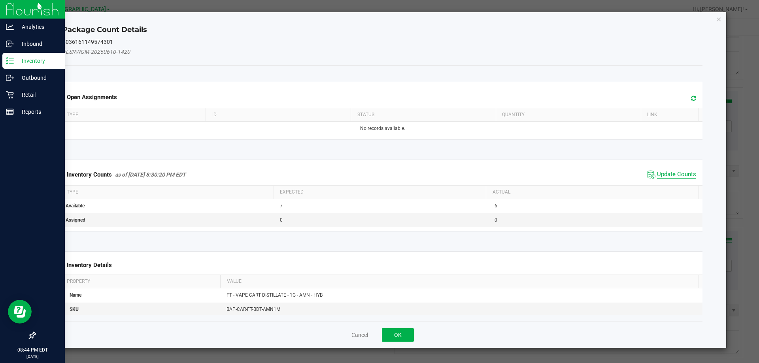
click at [669, 174] on span "Update Counts" at bounding box center [676, 175] width 39 height 8
click at [669, 174] on div "Inventory Counts as of [DATE] 8:30:20 PM EDT Update Counts" at bounding box center [383, 174] width 644 height 21
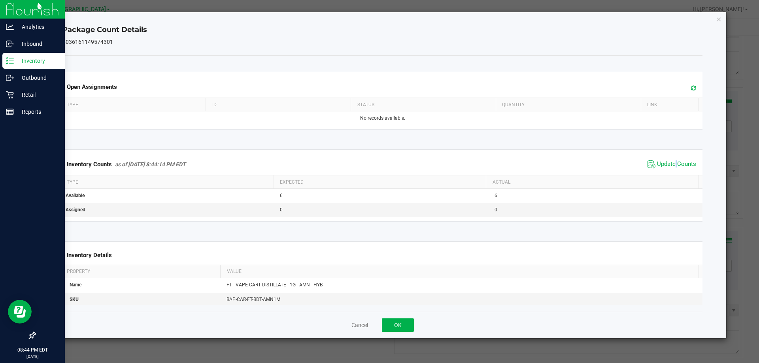
click at [669, 169] on span "Update Counts" at bounding box center [672, 165] width 53 height 12
click at [670, 166] on span "Update Counts" at bounding box center [676, 164] width 39 height 7
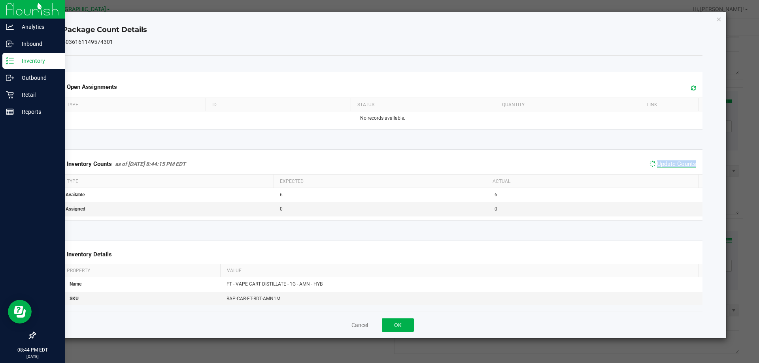
click at [670, 165] on span "Update Counts" at bounding box center [676, 164] width 39 height 7
click at [405, 323] on button "OK" at bounding box center [398, 325] width 32 height 13
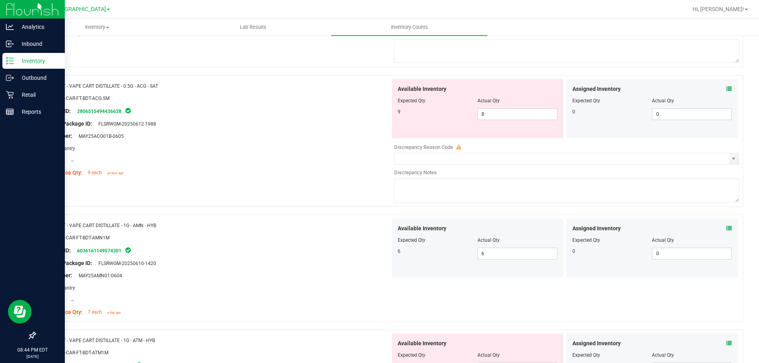
scroll to position [1279, 0]
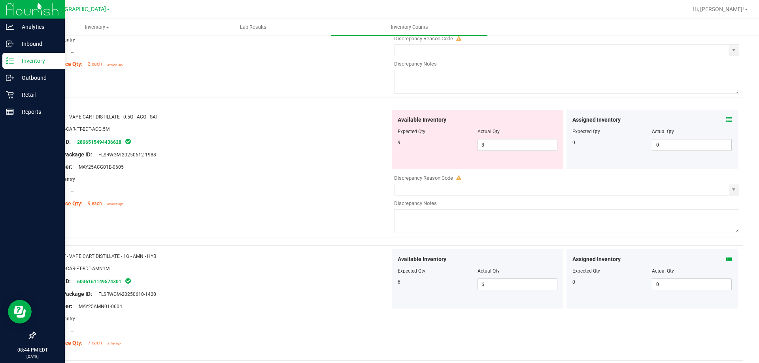
click at [726, 121] on icon at bounding box center [729, 120] width 6 height 6
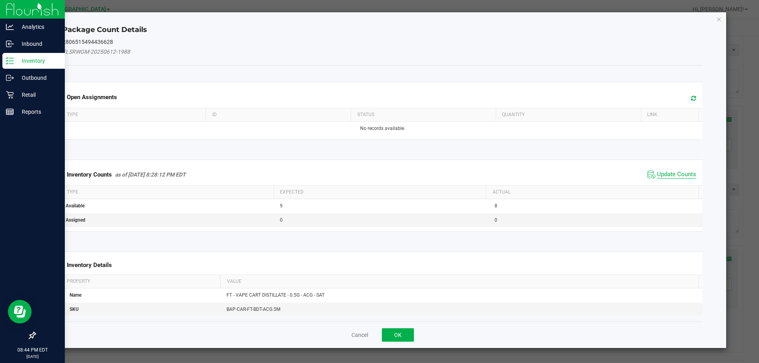
click at [673, 175] on span "Update Counts" at bounding box center [676, 175] width 39 height 8
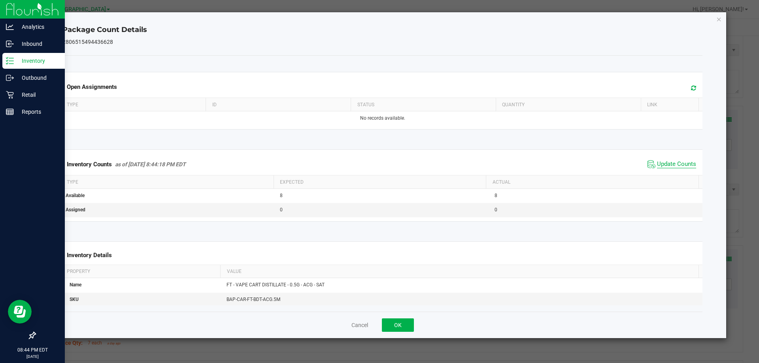
click at [673, 173] on div "Inventory Counts as of [DATE] 8:44:18 PM EDT Update Counts" at bounding box center [383, 164] width 644 height 21
click at [674, 169] on span "Update Counts" at bounding box center [672, 165] width 53 height 12
click at [675, 166] on span "Update Counts" at bounding box center [676, 164] width 39 height 7
click at [676, 162] on span "Update Counts" at bounding box center [676, 165] width 39 height 8
click at [676, 160] on span "Update Counts" at bounding box center [672, 165] width 53 height 12
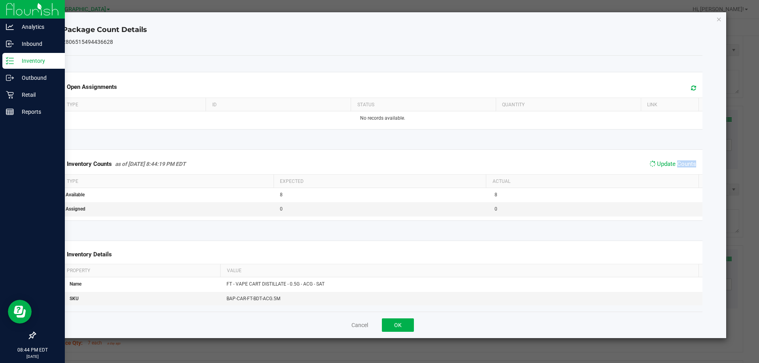
click at [676, 160] on span "Update Counts" at bounding box center [673, 164] width 51 height 11
click at [404, 322] on button "OK" at bounding box center [398, 325] width 32 height 13
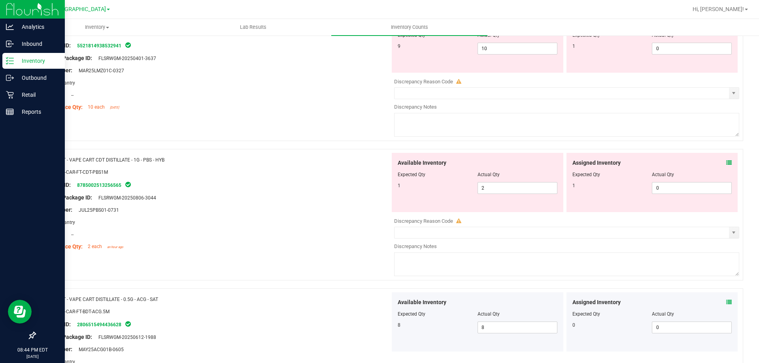
scroll to position [1081, 0]
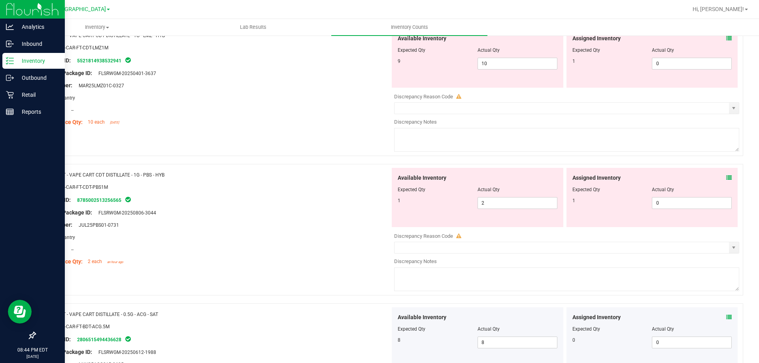
click at [726, 178] on icon at bounding box center [729, 178] width 6 height 6
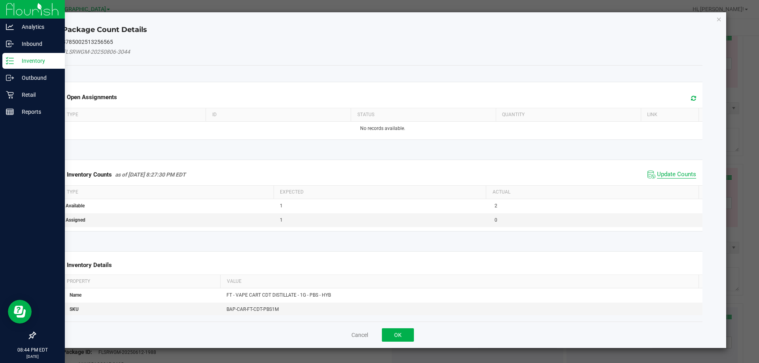
click at [678, 177] on span "Update Counts" at bounding box center [676, 175] width 39 height 8
click at [678, 175] on div "Inventory Counts as of [DATE] 8:27:30 PM EDT Update Counts" at bounding box center [383, 174] width 644 height 21
click at [678, 173] on div "Inventory Counts as of [DATE] 8:27:30 PM EDT Update Counts" at bounding box center [383, 174] width 644 height 21
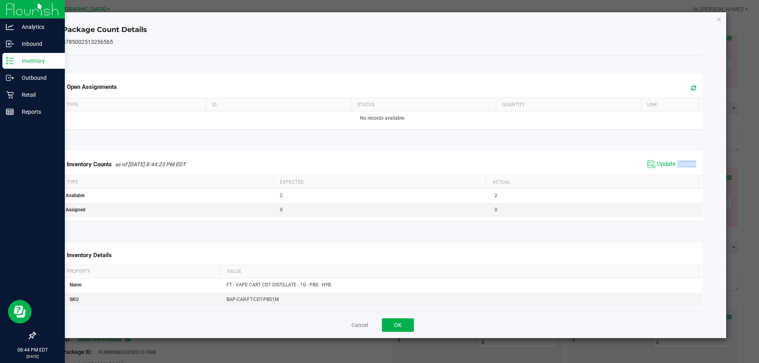
click at [678, 172] on div "Inventory Counts as of [DATE] 8:44:23 PM EDT Update Counts" at bounding box center [383, 164] width 644 height 21
click at [678, 170] on span "Update Counts" at bounding box center [672, 165] width 53 height 12
click at [678, 170] on div "Inventory Counts as of [DATE] 8:44:23 PM EDT Update Counts" at bounding box center [383, 164] width 644 height 21
click at [678, 169] on span "Update Counts" at bounding box center [672, 165] width 53 height 12
click at [678, 164] on span "Update Counts" at bounding box center [676, 165] width 39 height 8
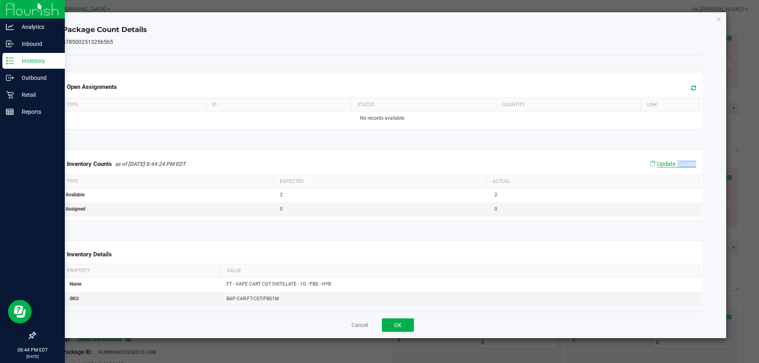
click at [678, 163] on span "Update Counts" at bounding box center [676, 164] width 39 height 7
click at [400, 320] on button "OK" at bounding box center [398, 325] width 32 height 13
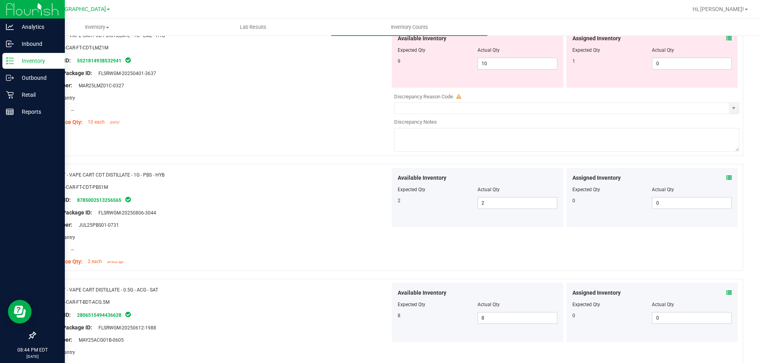
click at [719, 40] on div "Assigned Inventory" at bounding box center [653, 38] width 160 height 8
click at [726, 39] on icon at bounding box center [729, 39] width 6 height 6
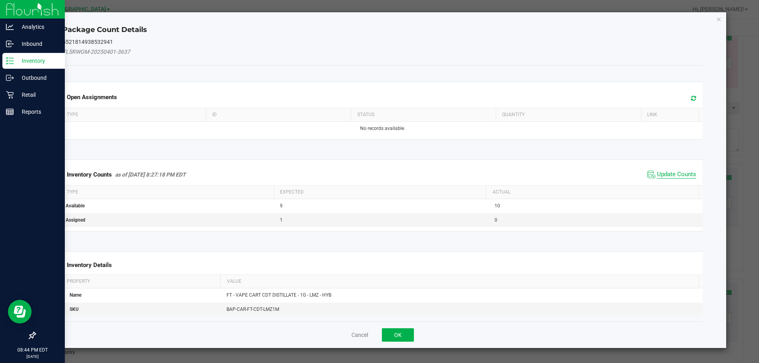
click at [665, 172] on span "Update Counts" at bounding box center [676, 175] width 39 height 8
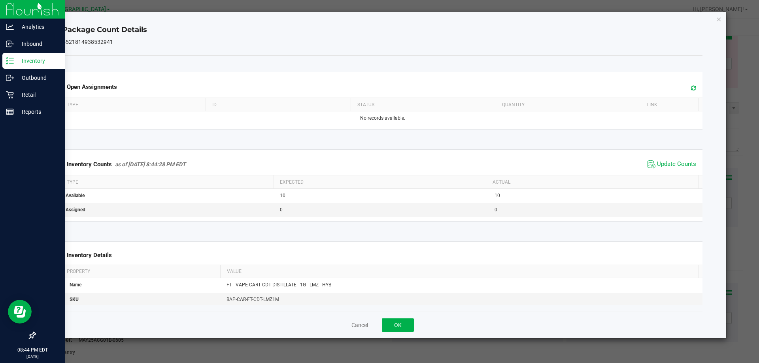
click at [669, 164] on span "Update Counts" at bounding box center [676, 165] width 39 height 8
click at [669, 164] on span "Update Counts" at bounding box center [676, 164] width 39 height 7
click at [410, 332] on button "OK" at bounding box center [398, 325] width 32 height 13
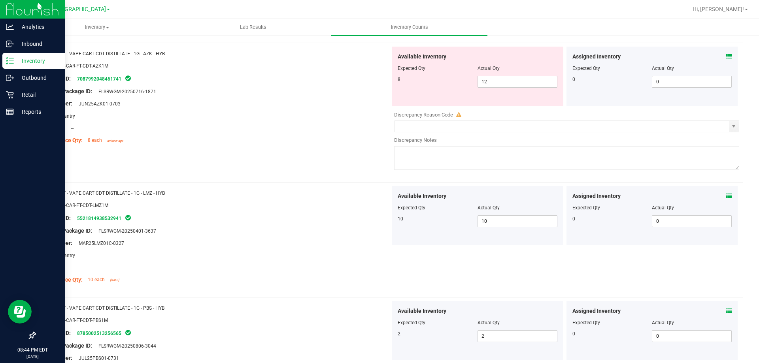
scroll to position [923, 0]
click at [726, 57] on icon at bounding box center [729, 57] width 6 height 6
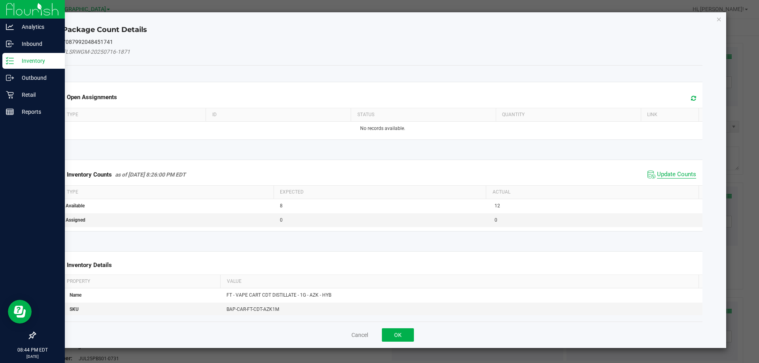
click at [661, 175] on span "Update Counts" at bounding box center [676, 175] width 39 height 8
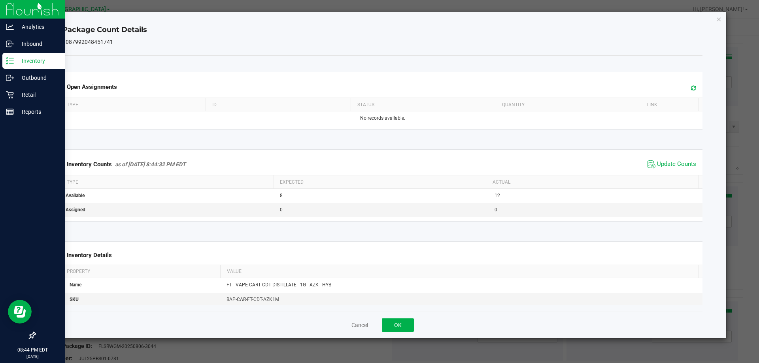
click at [664, 168] on span "Update Counts" at bounding box center [676, 165] width 39 height 8
click at [665, 168] on span "Update Counts" at bounding box center [676, 165] width 39 height 8
click at [665, 168] on span "Update Counts" at bounding box center [676, 164] width 39 height 7
click at [665, 166] on span "Update Counts" at bounding box center [676, 164] width 39 height 7
click at [665, 163] on span "Update Counts" at bounding box center [676, 164] width 39 height 7
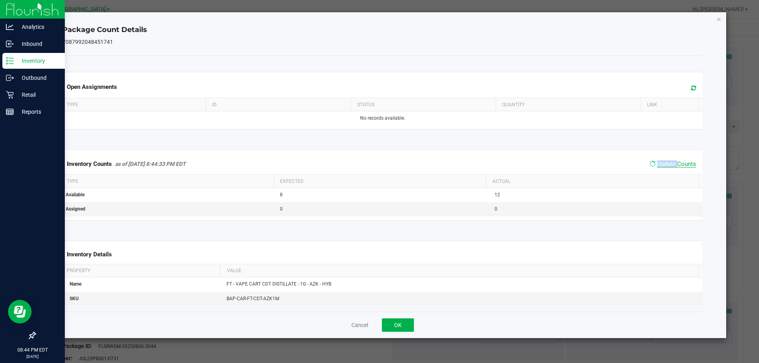
click at [665, 162] on span "Update Counts" at bounding box center [676, 164] width 39 height 7
click at [388, 322] on button "OK" at bounding box center [398, 325] width 32 height 13
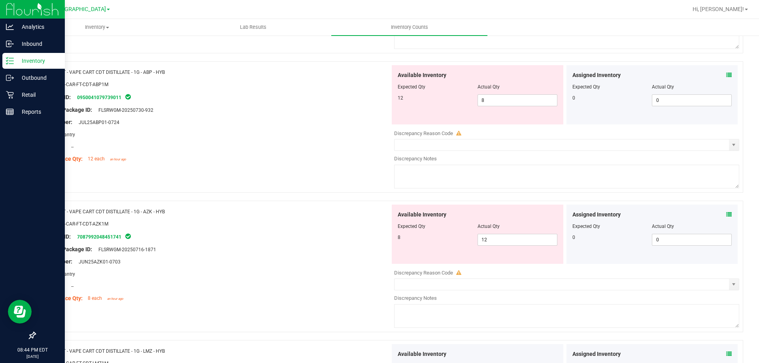
scroll to position [765, 0]
click at [726, 74] on icon at bounding box center [729, 76] width 6 height 6
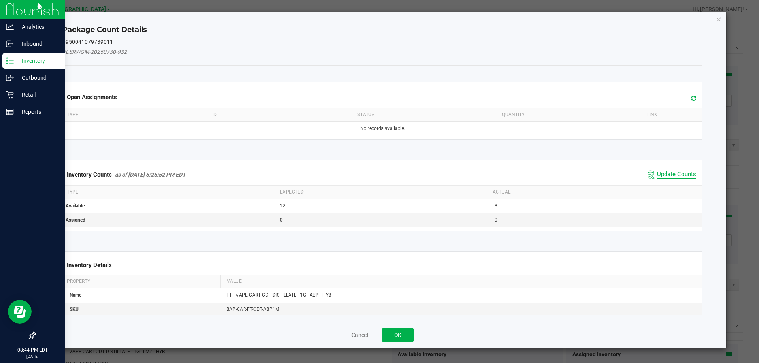
click at [663, 175] on span "Update Counts" at bounding box center [676, 175] width 39 height 8
click at [663, 175] on div "Inventory Counts as of [DATE] 8:25:52 PM EDT Update Counts" at bounding box center [383, 174] width 644 height 21
click at [663, 174] on div "Inventory Counts as of [DATE] 8:25:52 PM EDT Update Counts" at bounding box center [383, 174] width 644 height 21
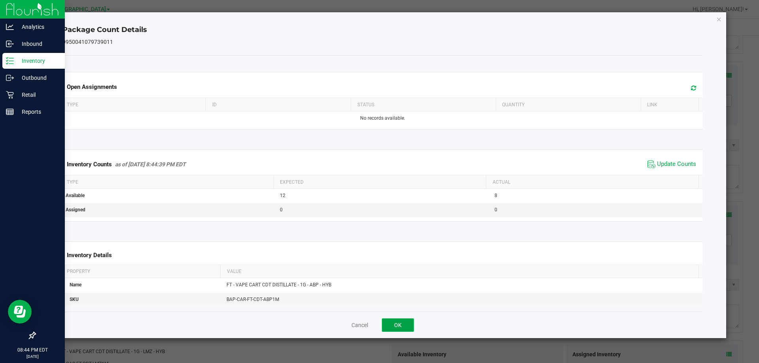
click at [402, 326] on button "OK" at bounding box center [398, 325] width 32 height 13
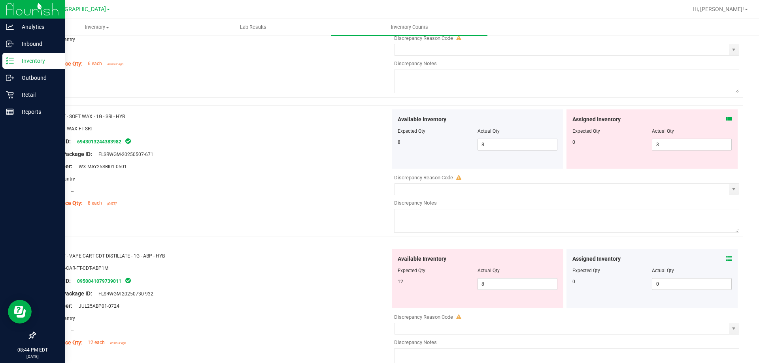
scroll to position [567, 0]
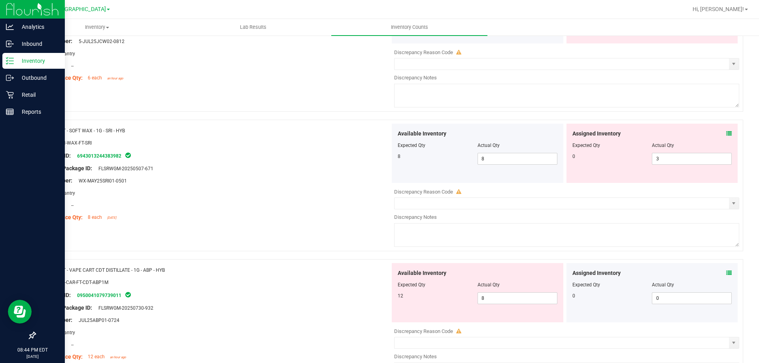
click at [726, 132] on icon at bounding box center [729, 134] width 6 height 6
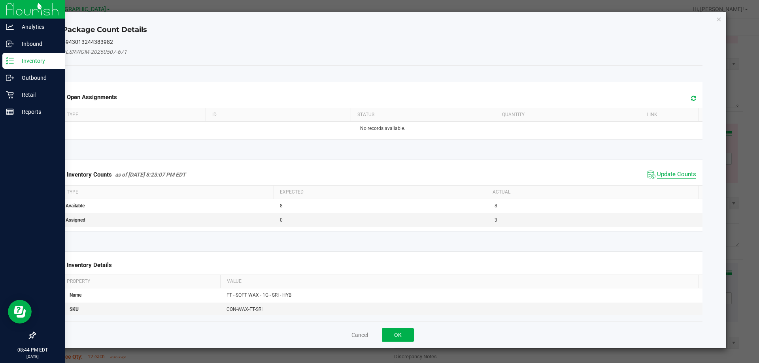
click at [671, 173] on span "Update Counts" at bounding box center [676, 175] width 39 height 8
click at [671, 172] on div "Inventory Counts as of [DATE] 8:23:07 PM EDT Update Counts" at bounding box center [383, 174] width 644 height 21
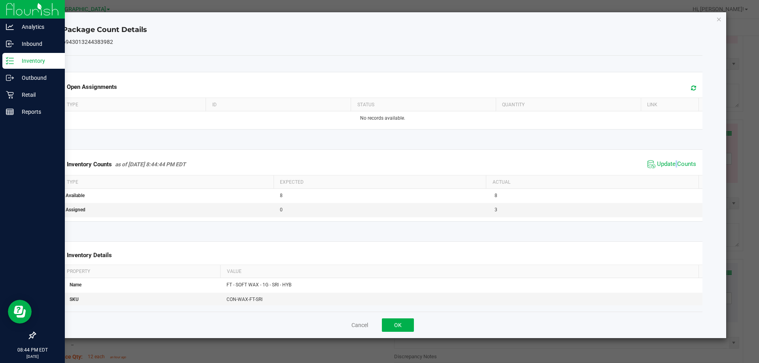
click at [671, 169] on span "Update Counts" at bounding box center [672, 165] width 53 height 12
click at [672, 168] on span "Update Counts" at bounding box center [673, 164] width 51 height 11
click at [672, 167] on span "Update Counts" at bounding box center [676, 164] width 39 height 7
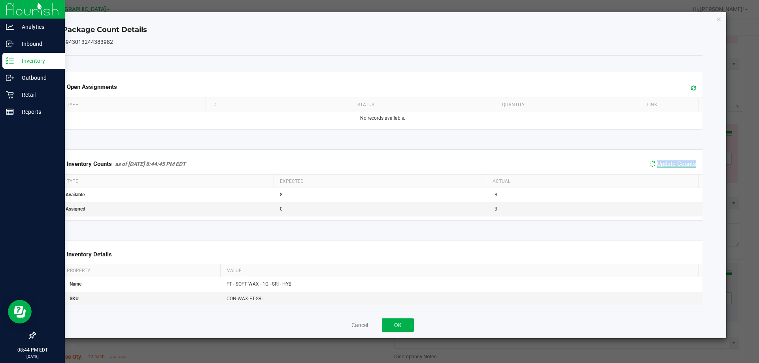
click at [672, 165] on span "Update Counts" at bounding box center [676, 164] width 39 height 7
drag, startPoint x: 395, startPoint y: 318, endPoint x: 412, endPoint y: 315, distance: 16.8
click at [396, 318] on div "Cancel OK" at bounding box center [382, 325] width 641 height 26
click at [414, 322] on button "OK" at bounding box center [398, 325] width 32 height 13
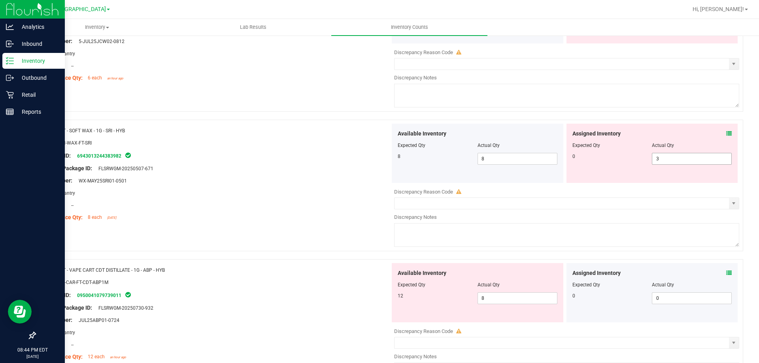
click at [694, 161] on span "3 3" at bounding box center [692, 159] width 80 height 12
type input "0"
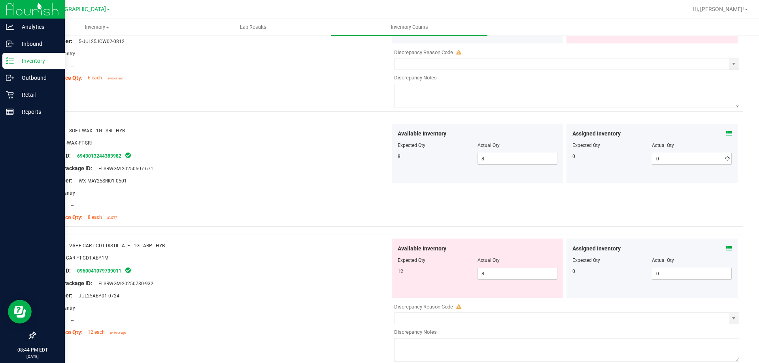
click at [586, 174] on div "Assigned Inventory Expected Qty Actual Qty 0 0 0" at bounding box center [653, 153] width 172 height 59
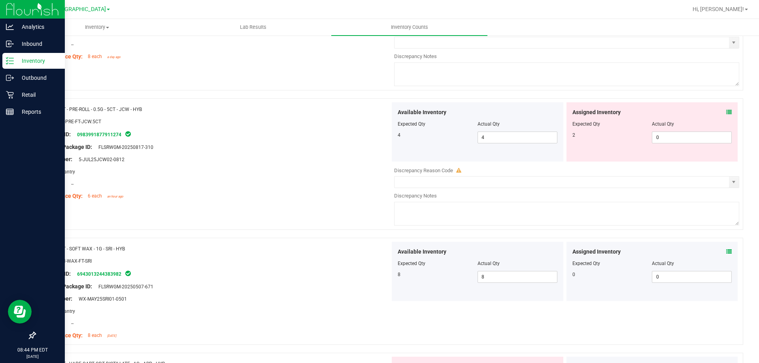
scroll to position [448, 0]
click at [726, 110] on icon at bounding box center [729, 113] width 6 height 6
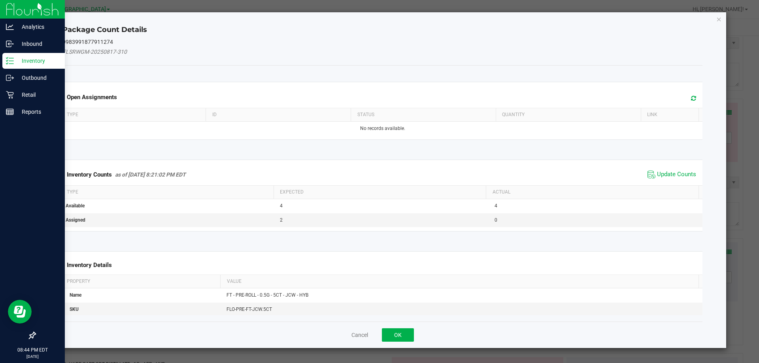
click at [679, 168] on div "Inventory Counts as of [DATE] 8:21:02 PM EDT Update Counts" at bounding box center [383, 174] width 644 height 21
click at [680, 170] on span "Update Counts" at bounding box center [672, 175] width 53 height 12
click at [680, 170] on span "Update Counts" at bounding box center [673, 174] width 51 height 11
click at [680, 170] on div "Inventory Counts as of [DATE] 8:21:02 PM EDT Update Counts" at bounding box center [383, 174] width 644 height 21
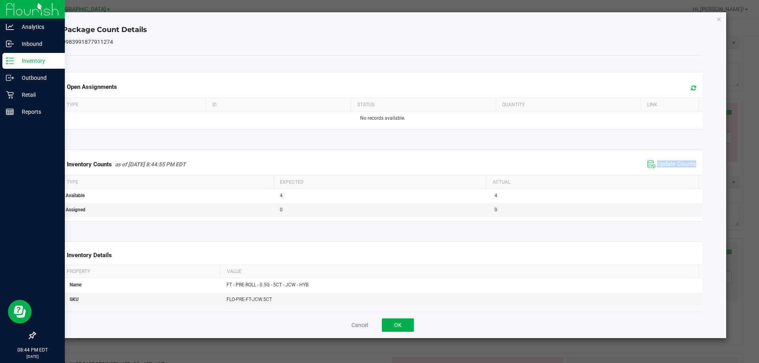
click at [680, 170] on span "Update Counts" at bounding box center [672, 165] width 53 height 12
click at [680, 169] on span "Update Counts" at bounding box center [672, 165] width 53 height 12
click at [680, 169] on span "Update Counts" at bounding box center [673, 164] width 51 height 11
click at [680, 168] on span "Update Counts" at bounding box center [673, 164] width 51 height 11
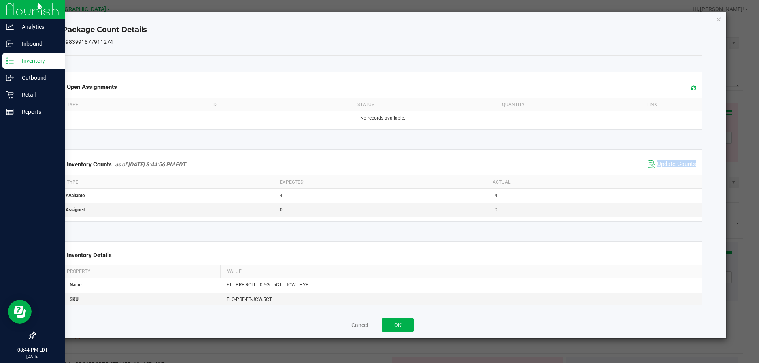
click at [681, 167] on span "Update Counts" at bounding box center [676, 165] width 39 height 8
drag, startPoint x: 400, startPoint y: 321, endPoint x: 410, endPoint y: 318, distance: 10.3
click at [400, 321] on button "OK" at bounding box center [398, 325] width 32 height 13
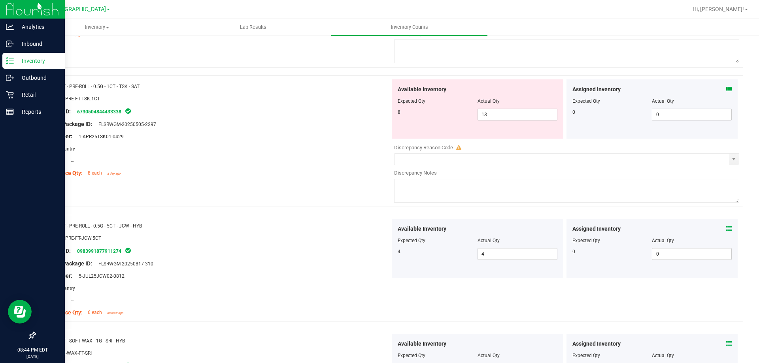
scroll to position [330, 0]
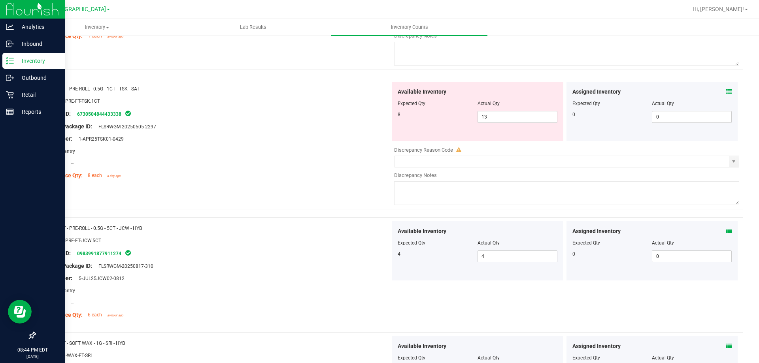
click at [726, 92] on icon at bounding box center [729, 92] width 6 height 6
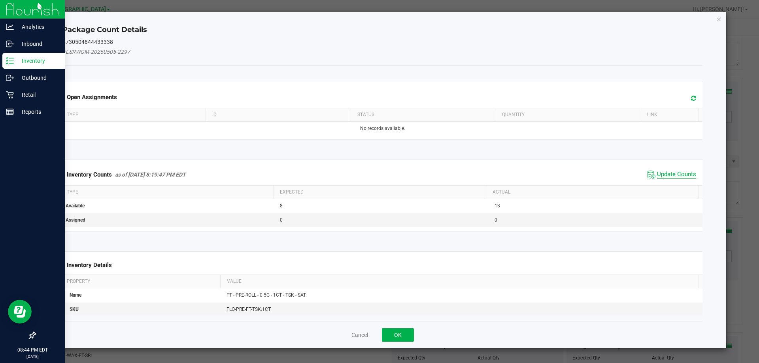
click at [658, 175] on span "Update Counts" at bounding box center [676, 175] width 39 height 8
click at [660, 174] on div "Inventory Counts as of [DATE] 8:19:47 PM EDT Update Counts" at bounding box center [383, 174] width 644 height 21
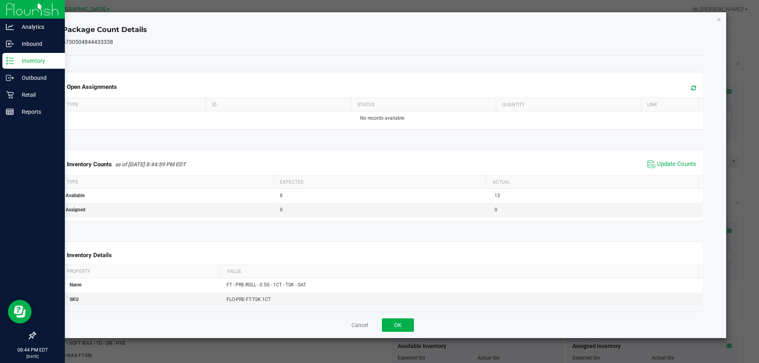
click at [661, 172] on div "Inventory Counts as of [DATE] 8:44:59 PM EDT Update Counts" at bounding box center [383, 164] width 644 height 21
click at [661, 171] on div "Inventory Counts as of [DATE] 8:44:59 PM EDT Update Counts" at bounding box center [383, 164] width 644 height 21
click at [661, 170] on span "Update Counts" at bounding box center [672, 165] width 53 height 12
click at [662, 168] on span "Update Counts" at bounding box center [673, 164] width 51 height 11
click at [662, 167] on span "Update Counts" at bounding box center [676, 164] width 39 height 7
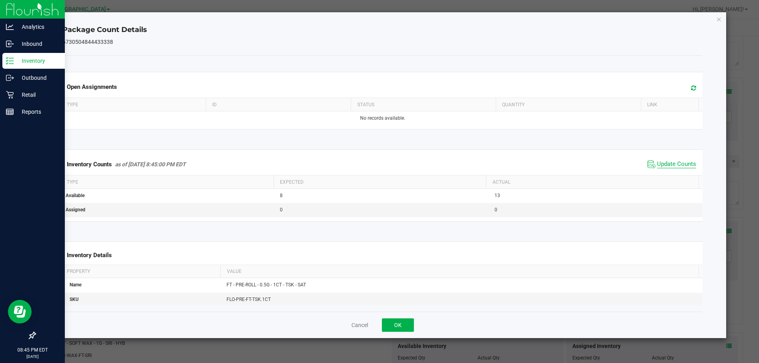
click at [663, 166] on span "Update Counts" at bounding box center [676, 165] width 39 height 8
click at [663, 165] on span "Update Counts" at bounding box center [676, 165] width 39 height 8
drag, startPoint x: 393, startPoint y: 331, endPoint x: 399, endPoint y: 325, distance: 7.8
click at [395, 329] on button "OK" at bounding box center [398, 325] width 32 height 13
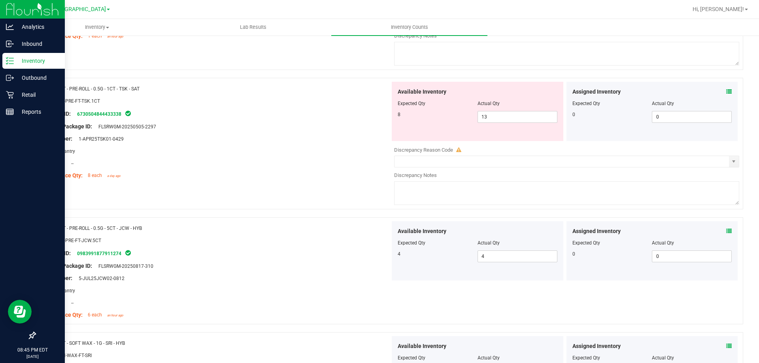
scroll to position [93, 0]
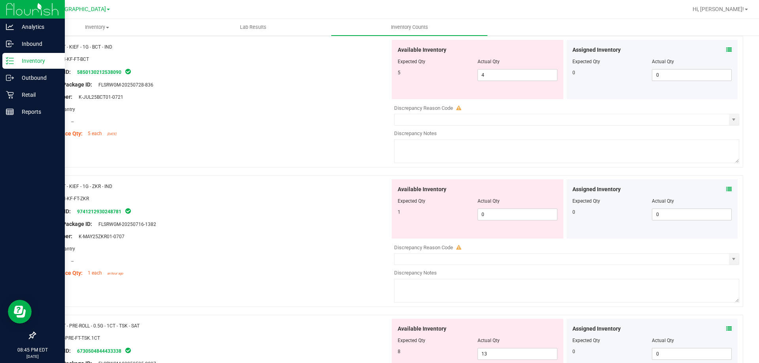
click at [726, 187] on icon at bounding box center [729, 190] width 6 height 6
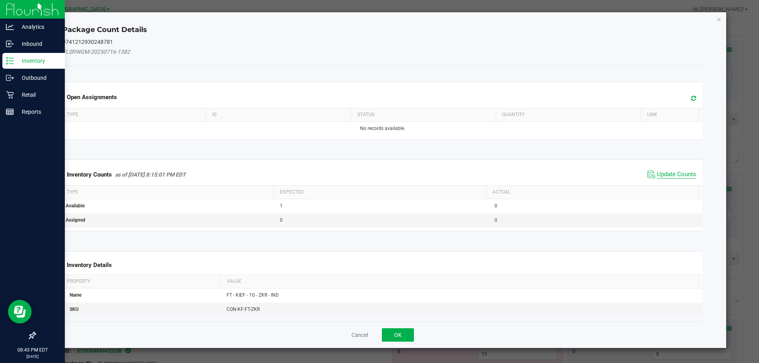
click at [672, 172] on span "Update Counts" at bounding box center [676, 175] width 39 height 8
click at [672, 172] on div "Inventory Counts as of [DATE] 8:15:01 PM EDT Update Counts" at bounding box center [383, 174] width 644 height 21
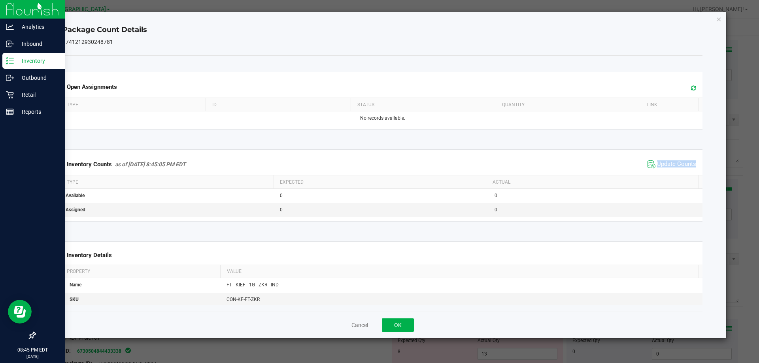
drag, startPoint x: 672, startPoint y: 171, endPoint x: 673, endPoint y: 166, distance: 5.0
click at [673, 168] on div "Inventory Counts as of [DATE] 8:45:05 PM EDT Update Counts" at bounding box center [383, 164] width 644 height 21
click at [674, 164] on span "Update Counts" at bounding box center [676, 165] width 39 height 8
click at [401, 323] on button "OK" at bounding box center [398, 325] width 32 height 13
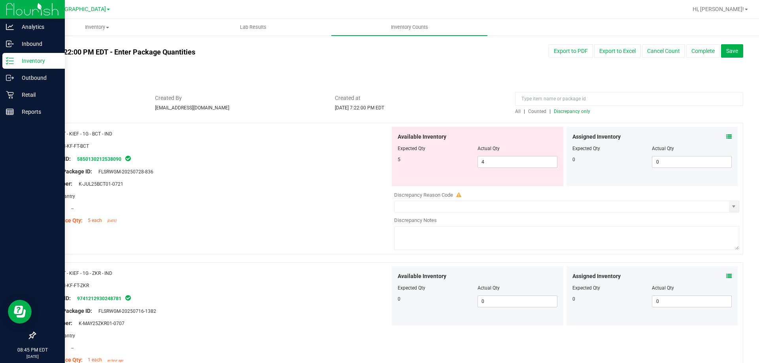
scroll to position [0, 0]
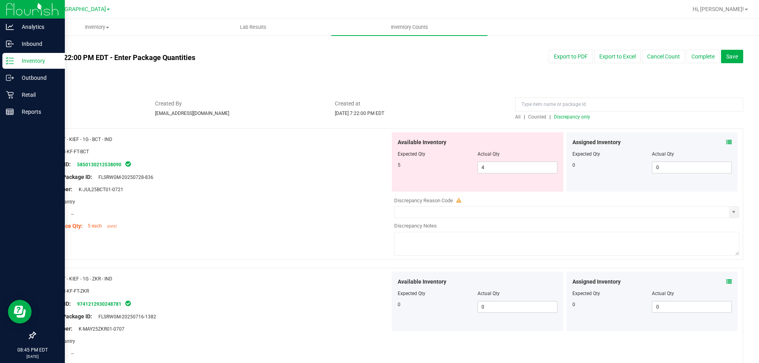
click at [726, 141] on icon at bounding box center [729, 143] width 6 height 6
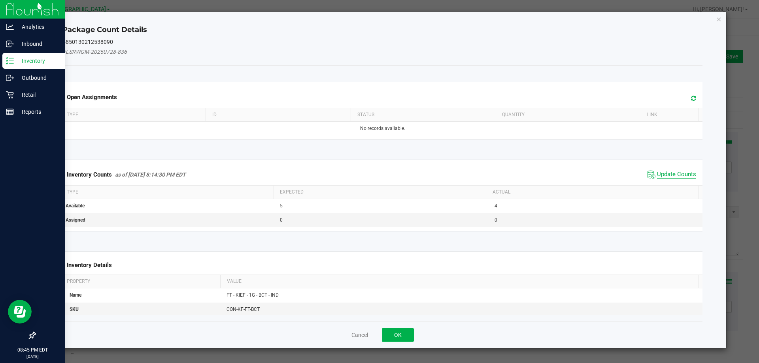
click at [670, 173] on span "Update Counts" at bounding box center [676, 175] width 39 height 8
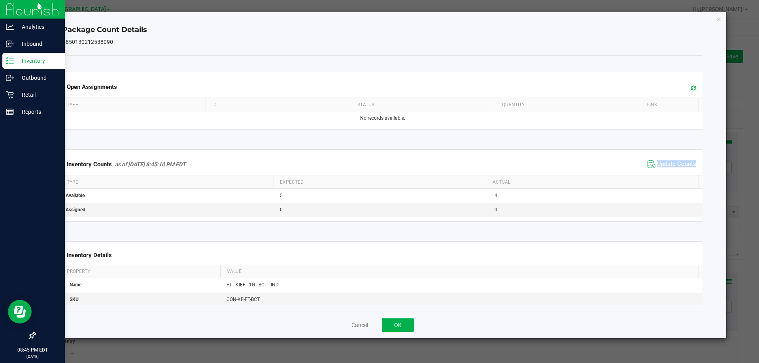
click at [670, 173] on div "Inventory Counts as of [DATE] 8:45:10 PM EDT Update Counts" at bounding box center [383, 164] width 644 height 21
click at [671, 171] on div "Inventory Counts as of [DATE] 8:45:10 PM EDT Update Counts" at bounding box center [383, 164] width 644 height 21
click at [671, 170] on span "Update Counts" at bounding box center [672, 165] width 53 height 12
click at [671, 169] on span "Update Counts" at bounding box center [673, 164] width 51 height 11
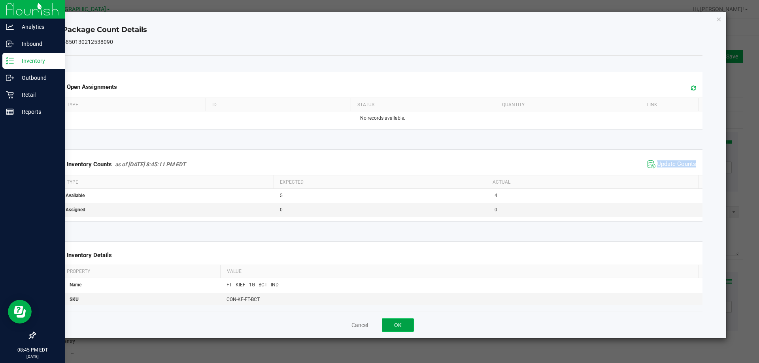
click at [411, 329] on button "OK" at bounding box center [398, 325] width 32 height 13
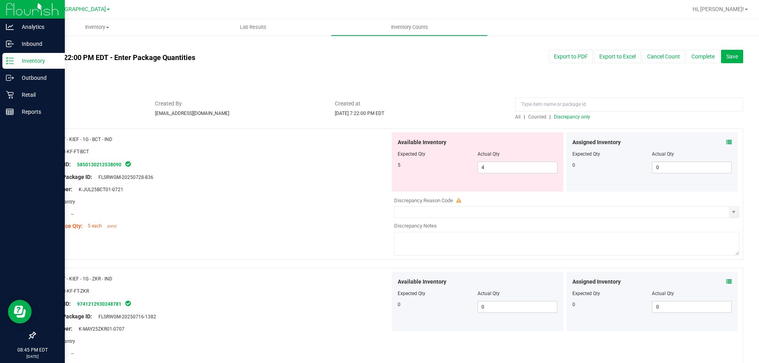
click at [561, 120] on div "All | Counted | Discrepancy only" at bounding box center [629, 116] width 228 height 7
click at [562, 118] on span "Discrepancy only" at bounding box center [572, 117] width 36 height 6
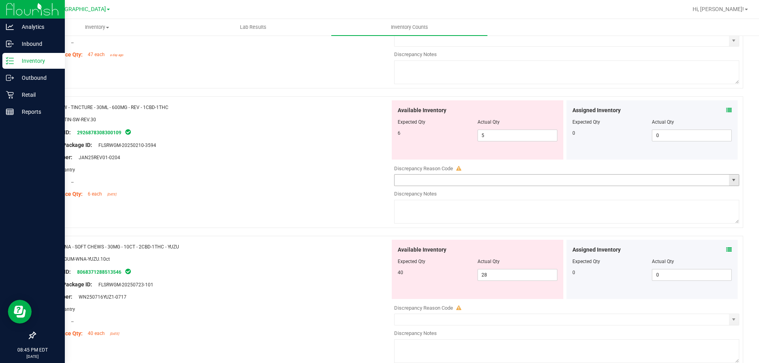
scroll to position [1048, 0]
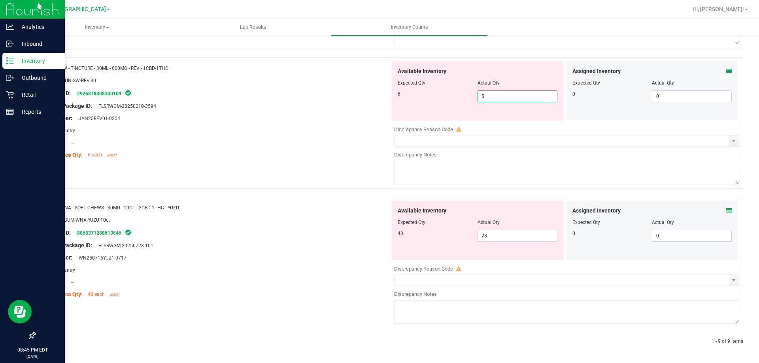
click at [504, 97] on span "5 5" at bounding box center [518, 97] width 80 height 12
click at [504, 97] on input "5" at bounding box center [517, 96] width 79 height 11
type input "6"
click at [312, 177] on div "Name: SW - TINCTURE - 30ML - 600MG - REV - 1CBD-1THC SKU: EDI-TIN-SW-REV.30 Pac…" at bounding box center [389, 123] width 709 height 132
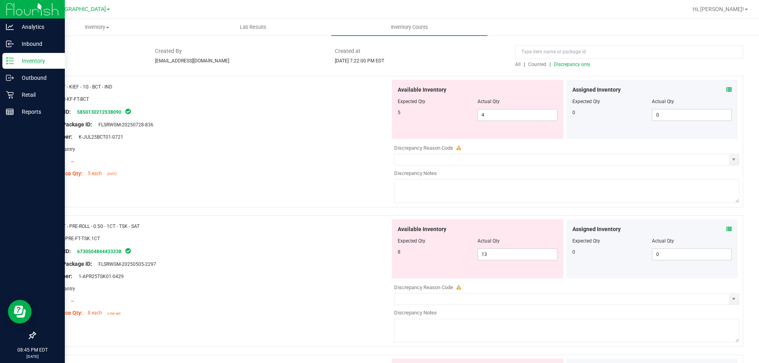
scroll to position [0, 0]
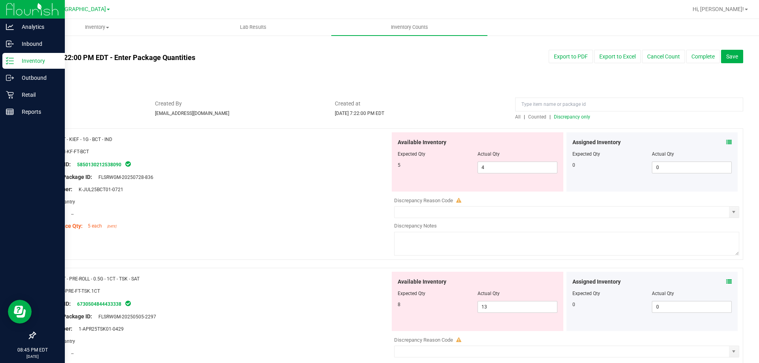
click at [566, 115] on span "Discrepancy only" at bounding box center [572, 117] width 36 height 6
click at [292, 210] on div "Location: --" at bounding box center [215, 214] width 349 height 8
click at [496, 169] on span "4 4" at bounding box center [518, 168] width 80 height 12
click at [496, 169] on input "4" at bounding box center [517, 167] width 79 height 11
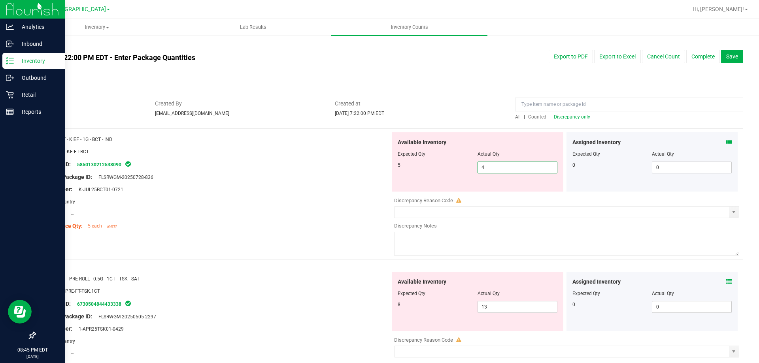
type input "5"
click at [325, 224] on div "Compliance Qty: 5 each [DATE]" at bounding box center [215, 226] width 349 height 8
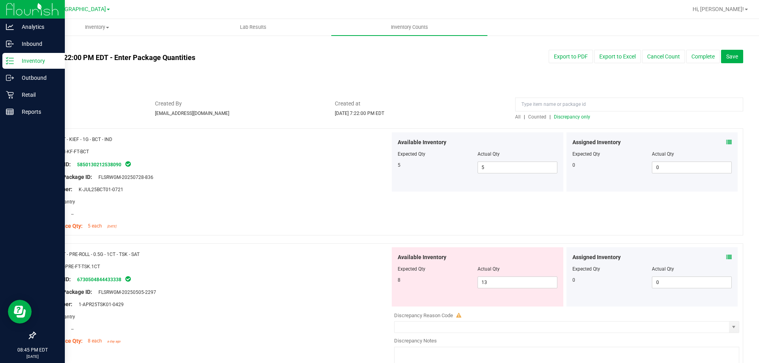
click at [336, 297] on div at bounding box center [215, 299] width 349 height 4
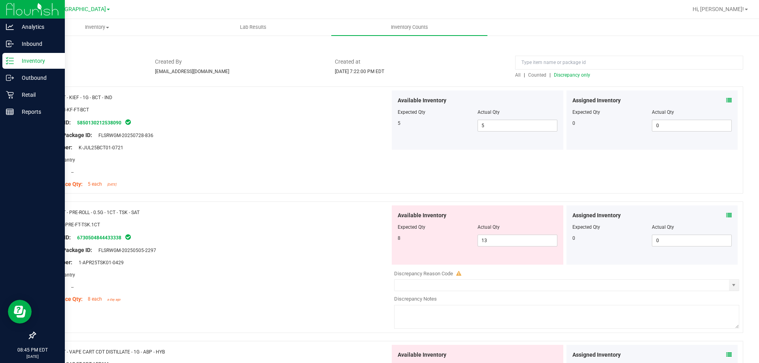
scroll to position [79, 0]
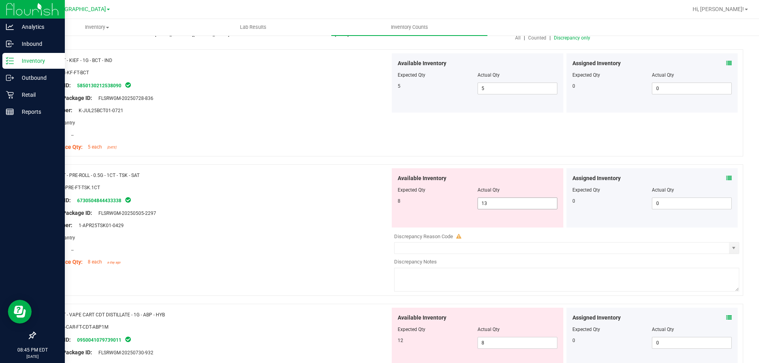
click at [505, 203] on span "13 13" at bounding box center [518, 204] width 80 height 12
click at [505, 203] on input "13" at bounding box center [517, 203] width 79 height 11
type input "8"
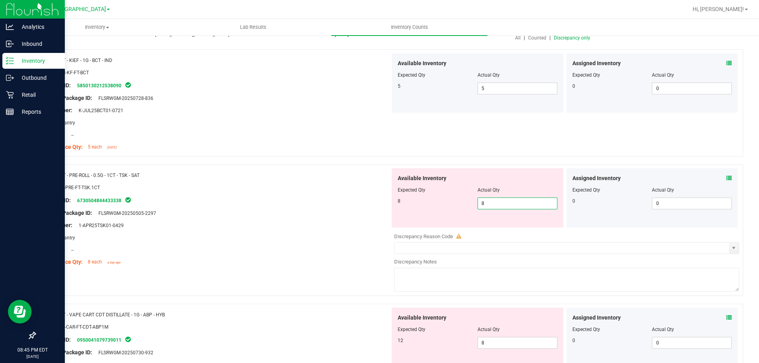
type input "8"
click at [326, 215] on div "Original Package ID: FLSRWGM-20250505-2297" at bounding box center [215, 213] width 349 height 8
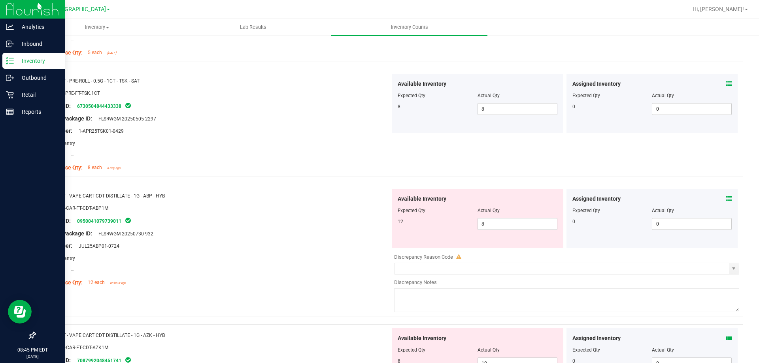
scroll to position [198, 0]
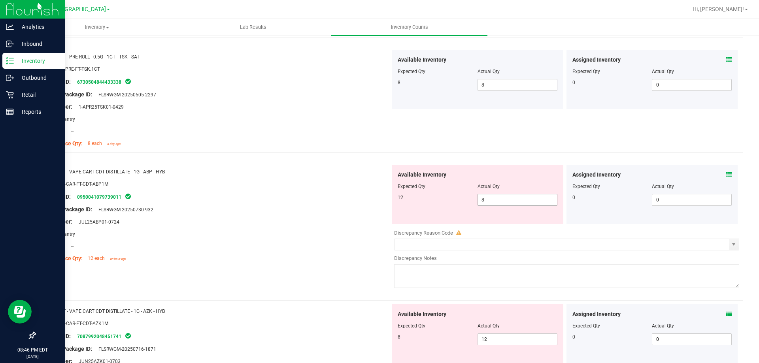
click at [520, 202] on span "8 8" at bounding box center [518, 200] width 80 height 12
click at [521, 201] on input "8" at bounding box center [517, 200] width 79 height 11
click at [521, 200] on input "8" at bounding box center [517, 200] width 79 height 11
type input "12"
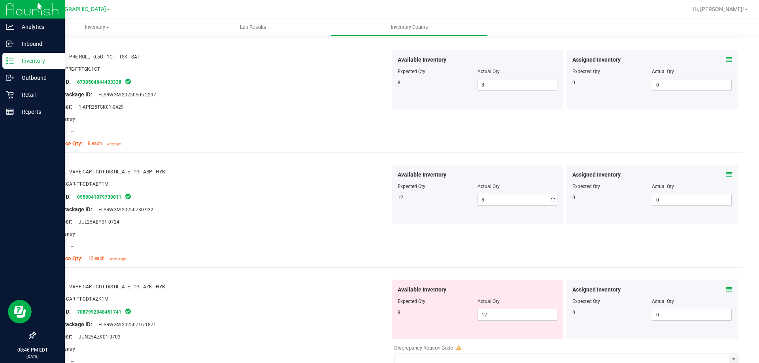
type input "12"
click at [322, 246] on div "Location: --" at bounding box center [215, 246] width 349 height 8
click at [512, 313] on span "12 12" at bounding box center [518, 315] width 80 height 12
click at [512, 313] on input "12" at bounding box center [517, 315] width 79 height 11
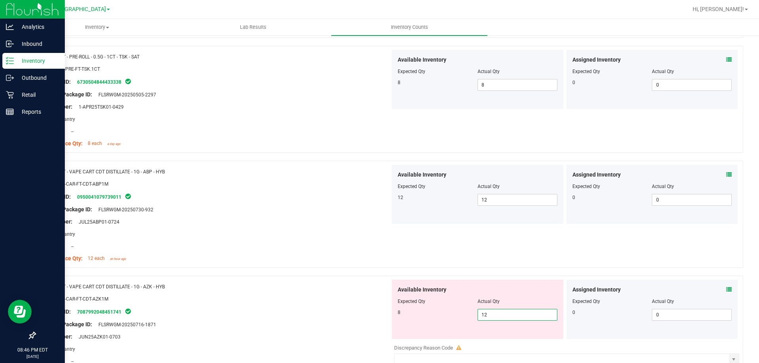
type input "8"
click at [321, 278] on div "Name: FT - VAPE CART CDT DISTILLATE - 1G - AZK - HYB SKU: BAP-CAR-FT-CDT-AZK1M …" at bounding box center [389, 342] width 709 height 132
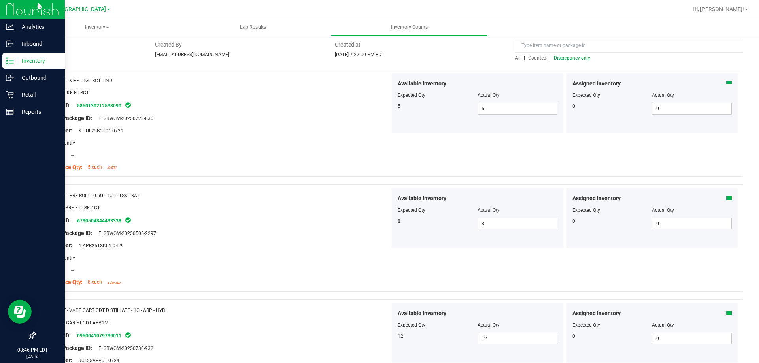
scroll to position [0, 0]
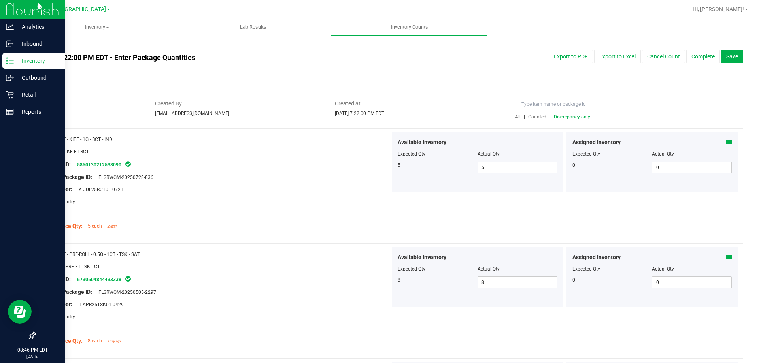
click at [574, 117] on span "Discrepancy only" at bounding box center [572, 117] width 36 height 6
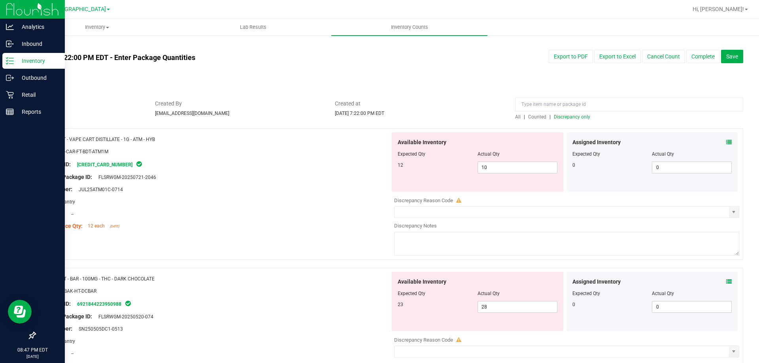
click at [326, 153] on div "SKU: BAP-CAR-FT-BDT-ATM1M" at bounding box center [215, 151] width 349 height 8
click at [306, 178] on div "Original Package ID: FLSRWGM-20250721-2046" at bounding box center [215, 177] width 349 height 8
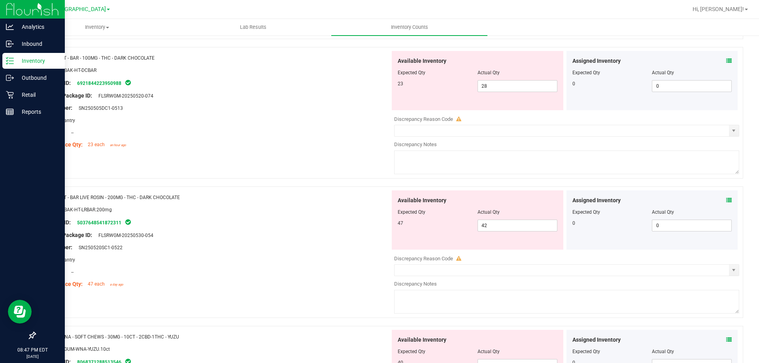
scroll to position [237, 0]
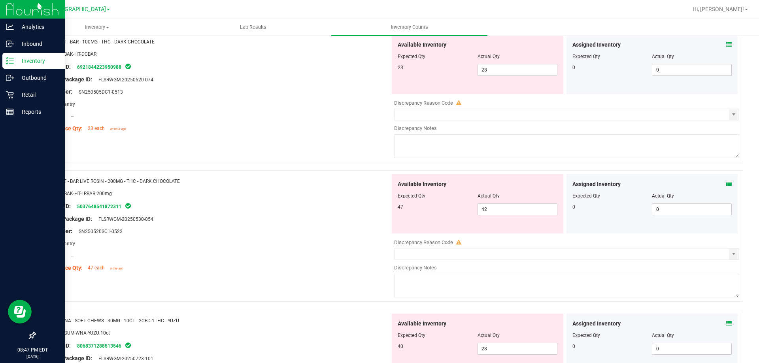
click at [307, 192] on div "SKU: EDI-BAK-HT-LRBAR.200mg" at bounding box center [215, 193] width 349 height 8
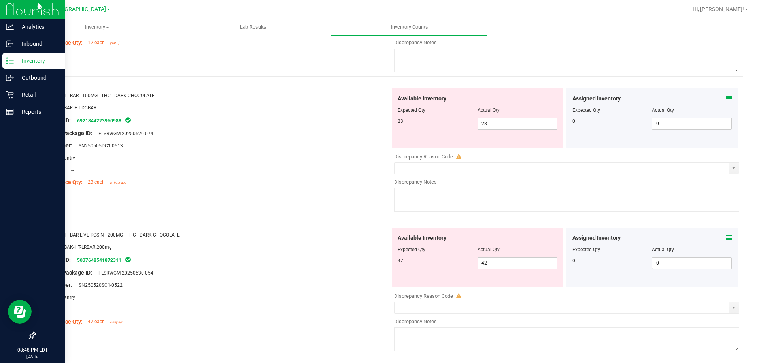
scroll to position [198, 0]
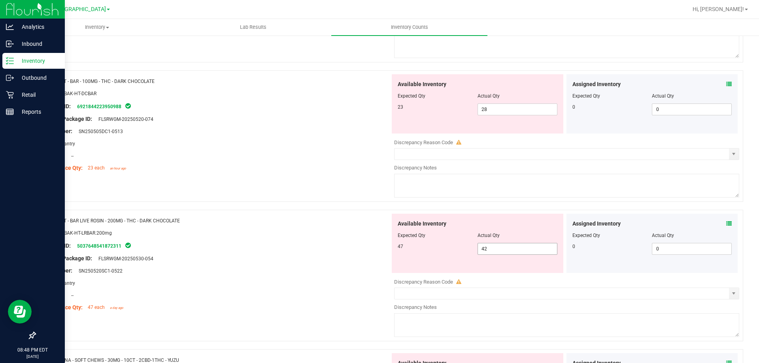
click at [524, 244] on div "Available Inventory Expected Qty Actual Qty 47 42 42" at bounding box center [478, 243] width 172 height 59
click at [524, 248] on span "42 42" at bounding box center [518, 249] width 80 height 12
click at [524, 251] on input "42" at bounding box center [517, 249] width 79 height 11
click at [525, 248] on input "42" at bounding box center [517, 249] width 79 height 11
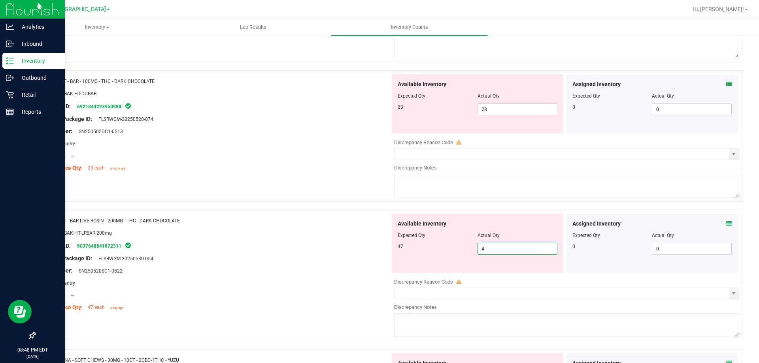
type input "47"
click at [322, 160] on div at bounding box center [215, 162] width 349 height 4
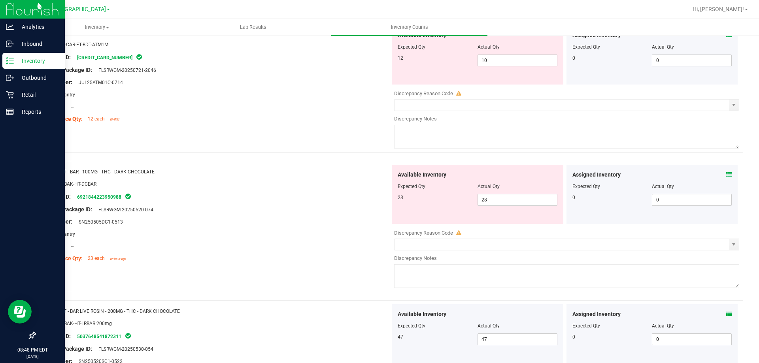
scroll to position [0, 0]
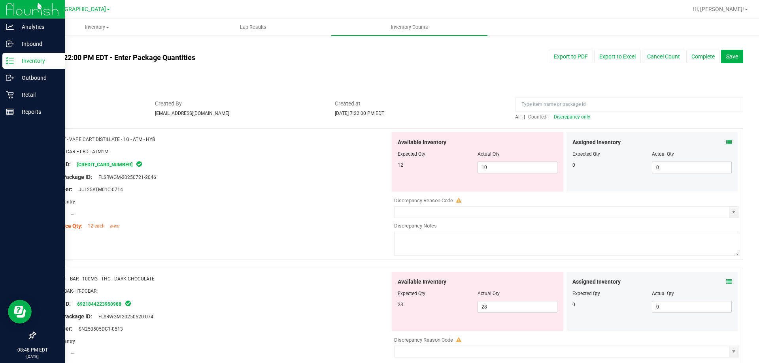
click at [569, 116] on span "Discrepancy only" at bounding box center [572, 117] width 36 height 6
click at [503, 236] on textarea at bounding box center [566, 244] width 345 height 24
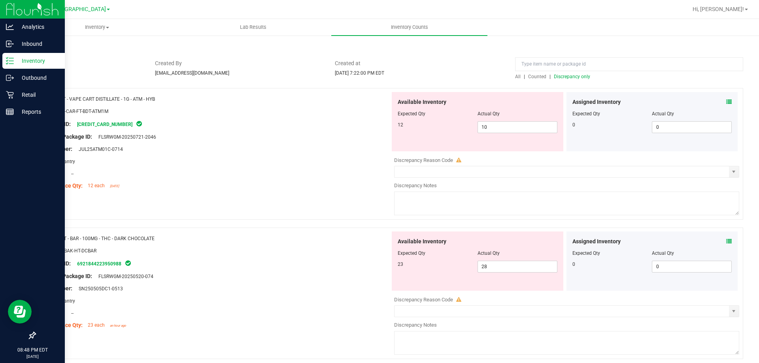
scroll to position [79, 0]
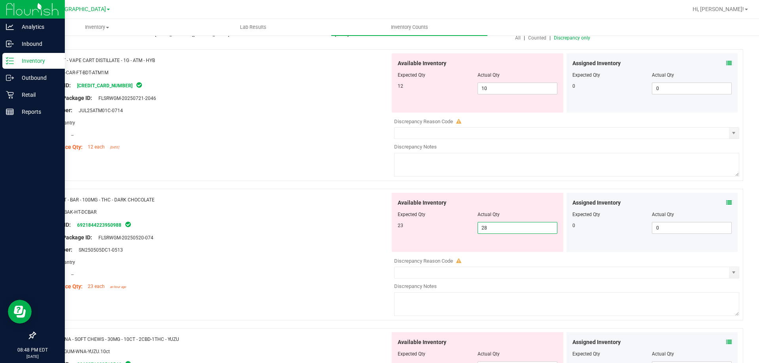
click at [506, 229] on span "28 28" at bounding box center [518, 228] width 80 height 12
drag, startPoint x: 503, startPoint y: 85, endPoint x: 280, endPoint y: 75, distance: 223.6
click at [294, 81] on div "Name: FT - VAPE CART DISTILLATE - 1G - ATM - HYB SKU: BAP-CAR-FT-BDT-ATM1M Pack…" at bounding box center [389, 115] width 709 height 132
type input "12"
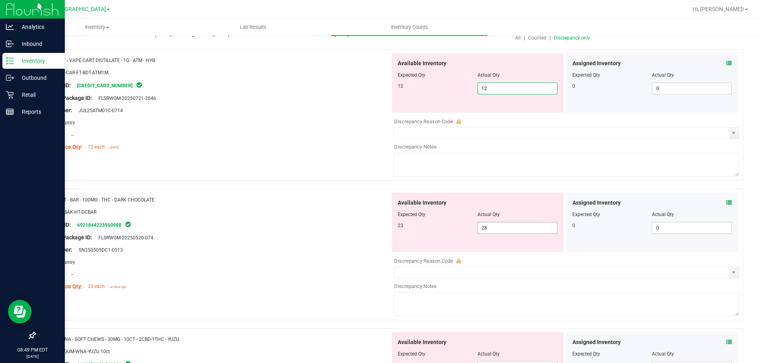
click at [241, 223] on div "Name: HT - BAR - 100MG - THC - DARK CHOCOLATE SKU: EDI-BAK-HT-DCBAR Package ID:…" at bounding box center [389, 255] width 709 height 132
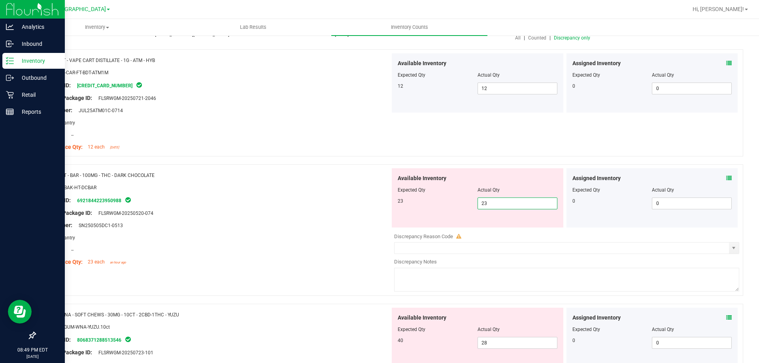
type input "23"
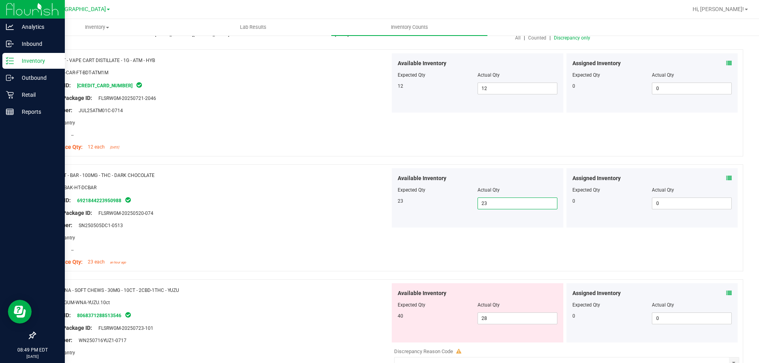
click at [562, 39] on span "Discrepancy only" at bounding box center [572, 38] width 36 height 6
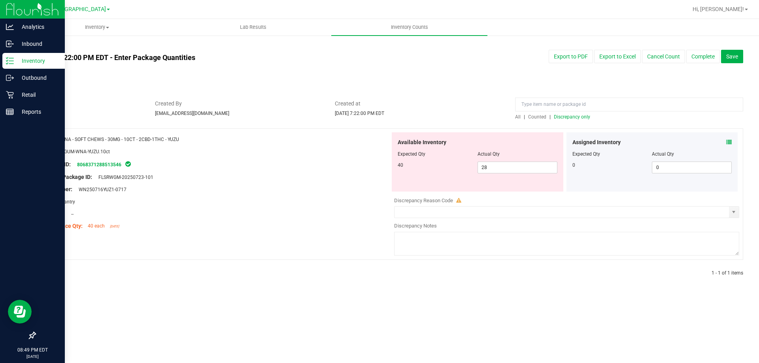
click at [282, 159] on div at bounding box center [215, 158] width 349 height 4
drag, startPoint x: 506, startPoint y: 166, endPoint x: 126, endPoint y: 115, distance: 383.4
click at [143, 115] on div "All counts [DATE] 7:22:00 PM EDT - Enter Package Quantities Sync Status Not Syn…" at bounding box center [389, 165] width 709 height 244
type input "40"
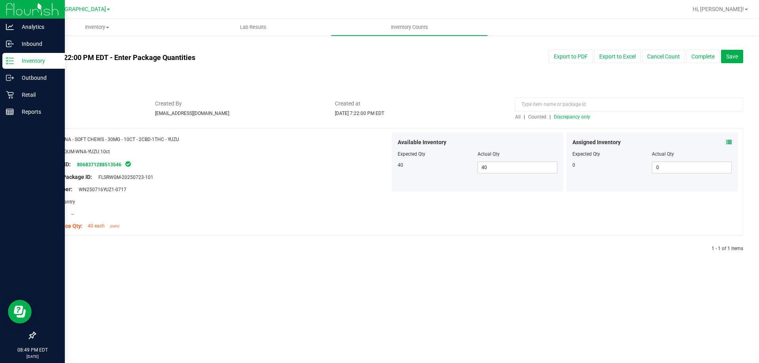
click at [580, 115] on span "Discrepancy only" at bounding box center [572, 117] width 36 height 6
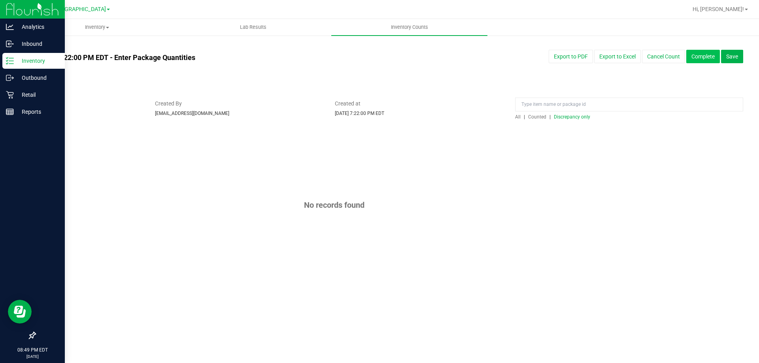
click at [707, 54] on button "Complete" at bounding box center [703, 56] width 34 height 13
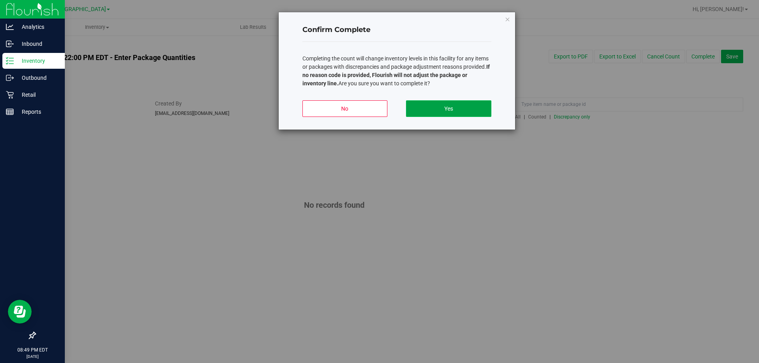
click at [458, 104] on button "Yes" at bounding box center [448, 108] width 85 height 17
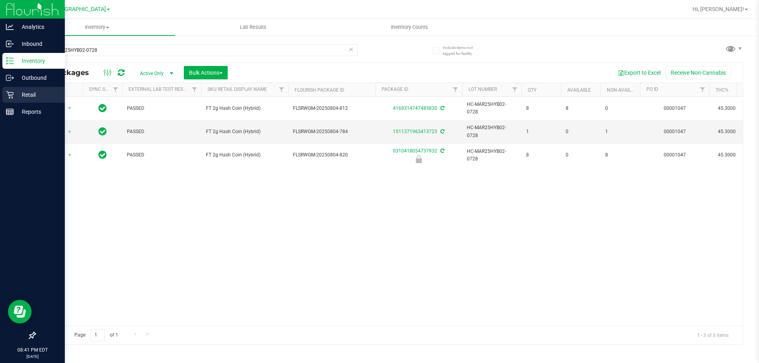
click at [44, 94] on p "Retail" at bounding box center [37, 94] width 47 height 9
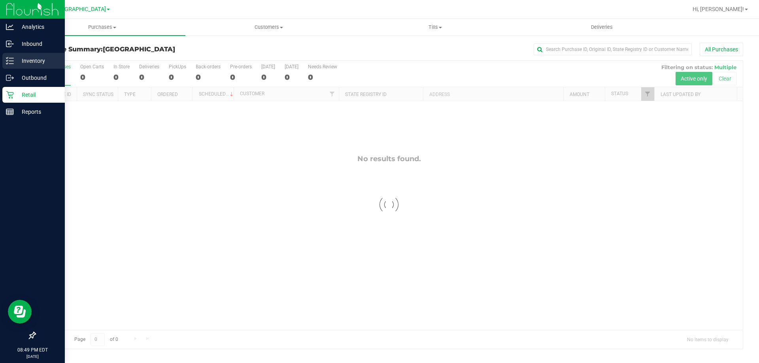
click at [18, 67] on div "Inventory" at bounding box center [33, 61] width 62 height 16
click at [22, 64] on p "Inventory" at bounding box center [37, 60] width 47 height 9
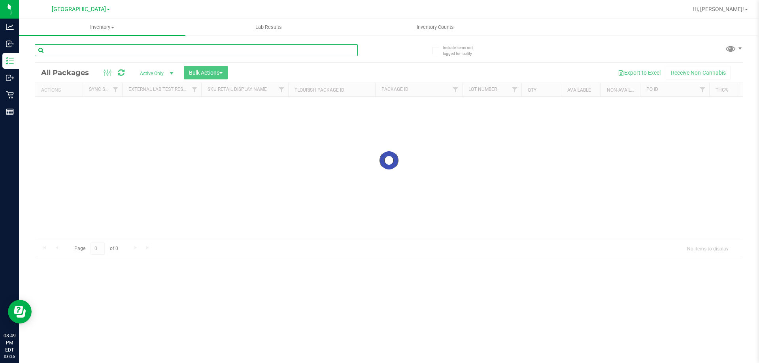
click at [101, 53] on input "text" at bounding box center [196, 50] width 323 height 12
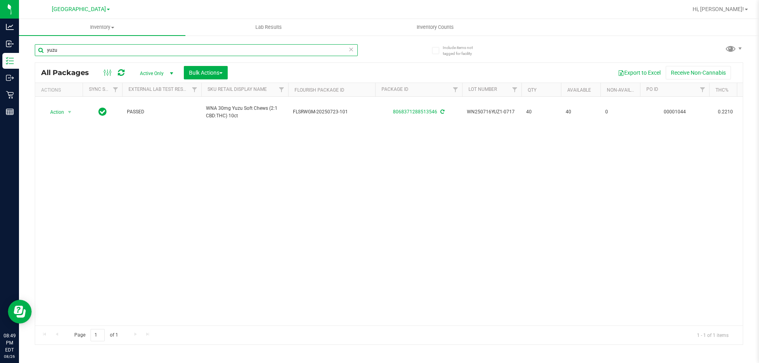
type input "yuzu"
